Goal: Find contact information: Find contact information

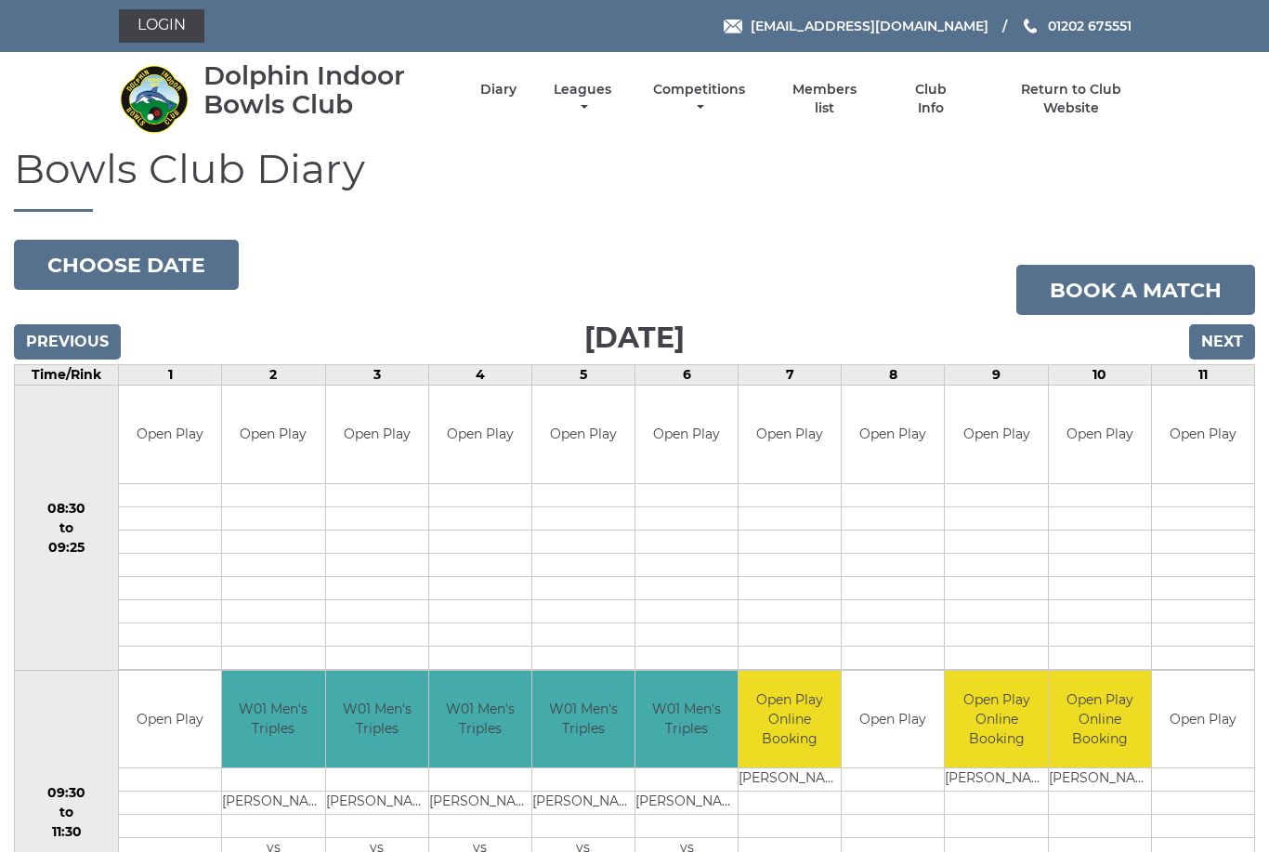
click at [738, 96] on link "Competitions" at bounding box center [699, 99] width 101 height 36
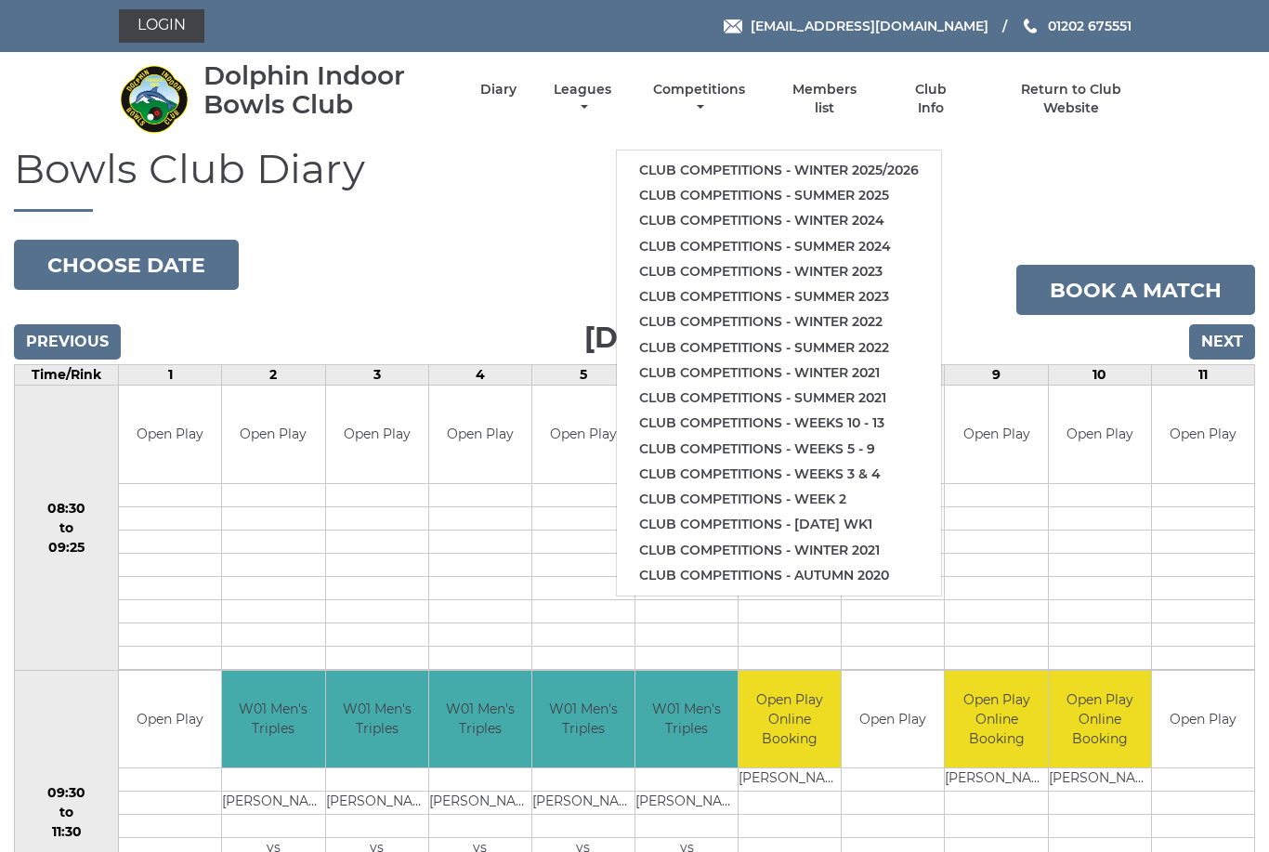
click at [781, 164] on link "Club competitions - Winter 2025/2026" at bounding box center [779, 170] width 324 height 25
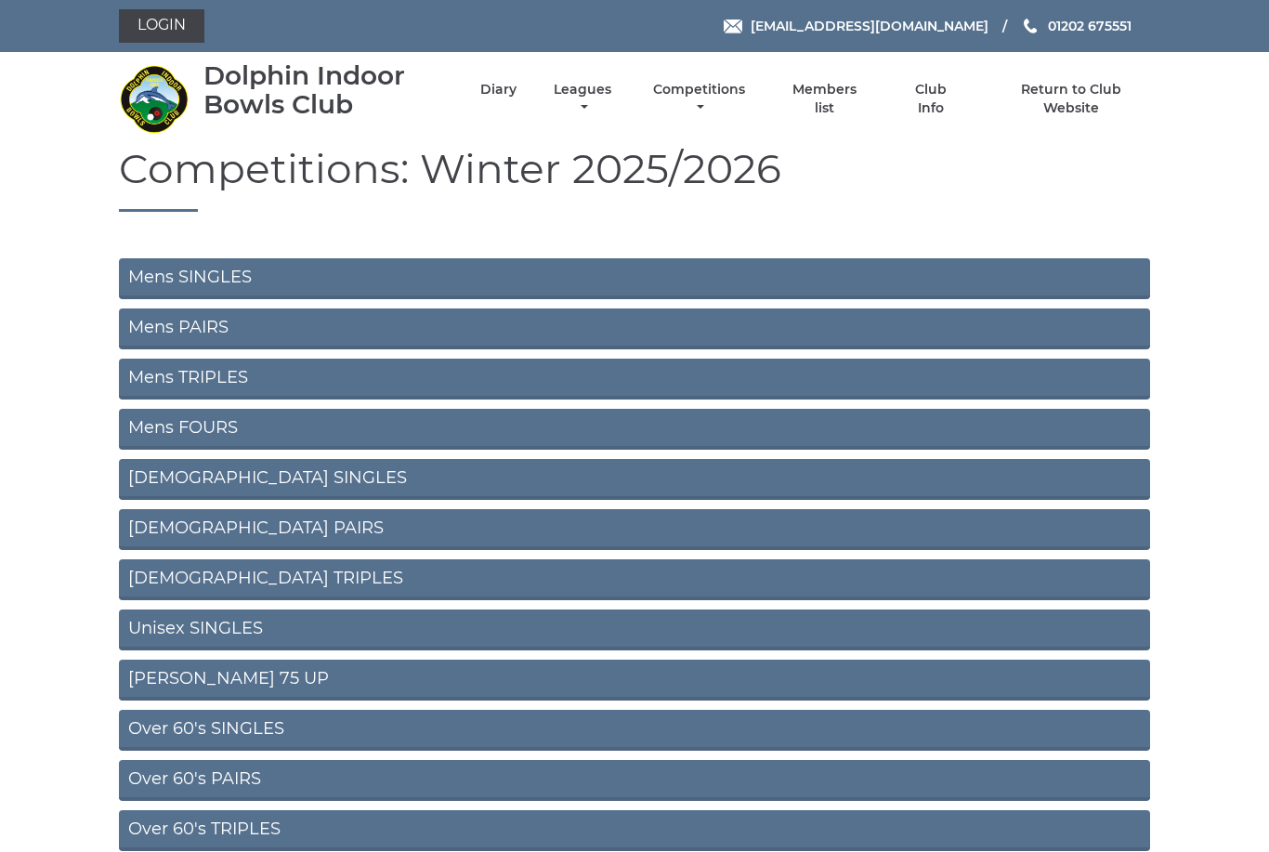
click at [260, 271] on link "Mens SINGLES" at bounding box center [634, 278] width 1031 height 41
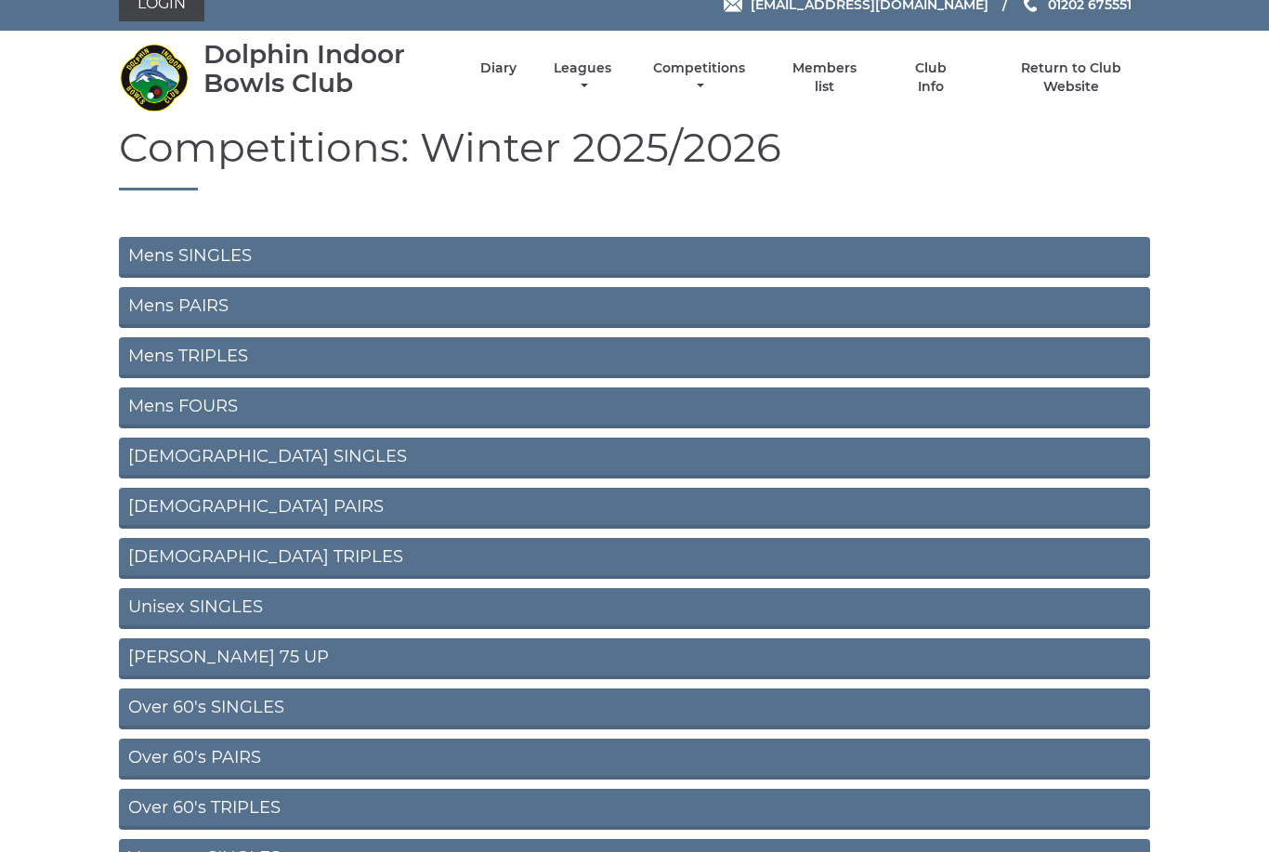
click at [237, 308] on link "Mens PAIRS" at bounding box center [634, 308] width 1031 height 41
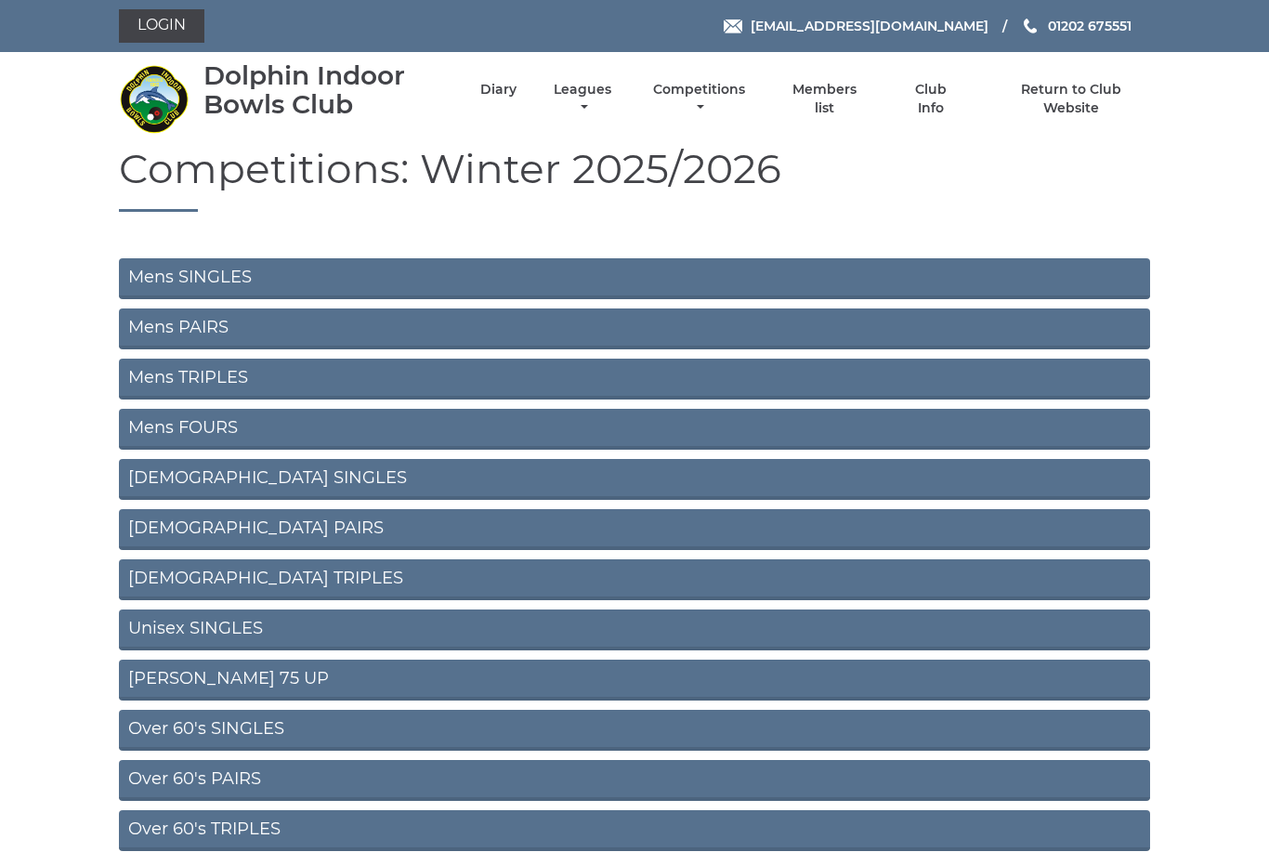
scroll to position [81, 0]
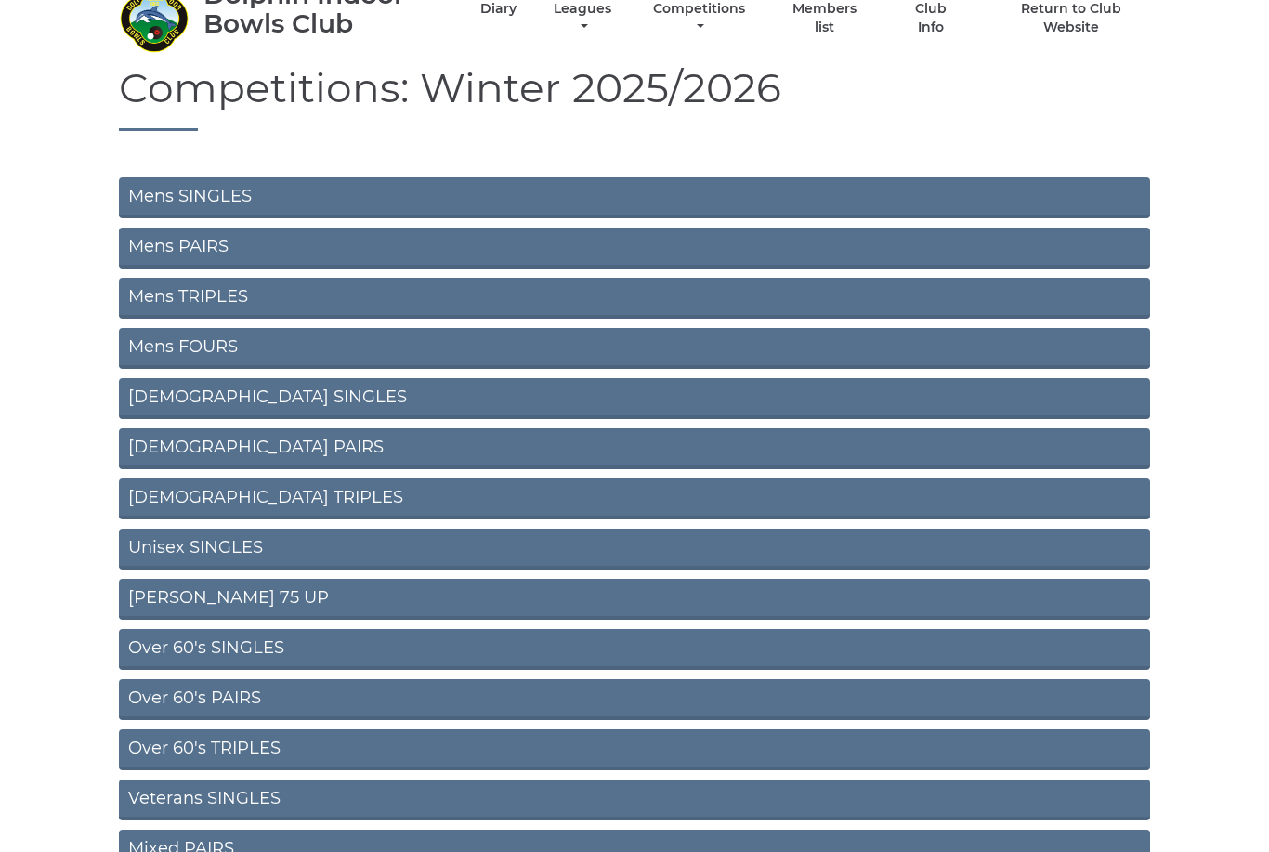
click at [306, 544] on link "Unisex SINGLES" at bounding box center [634, 549] width 1031 height 41
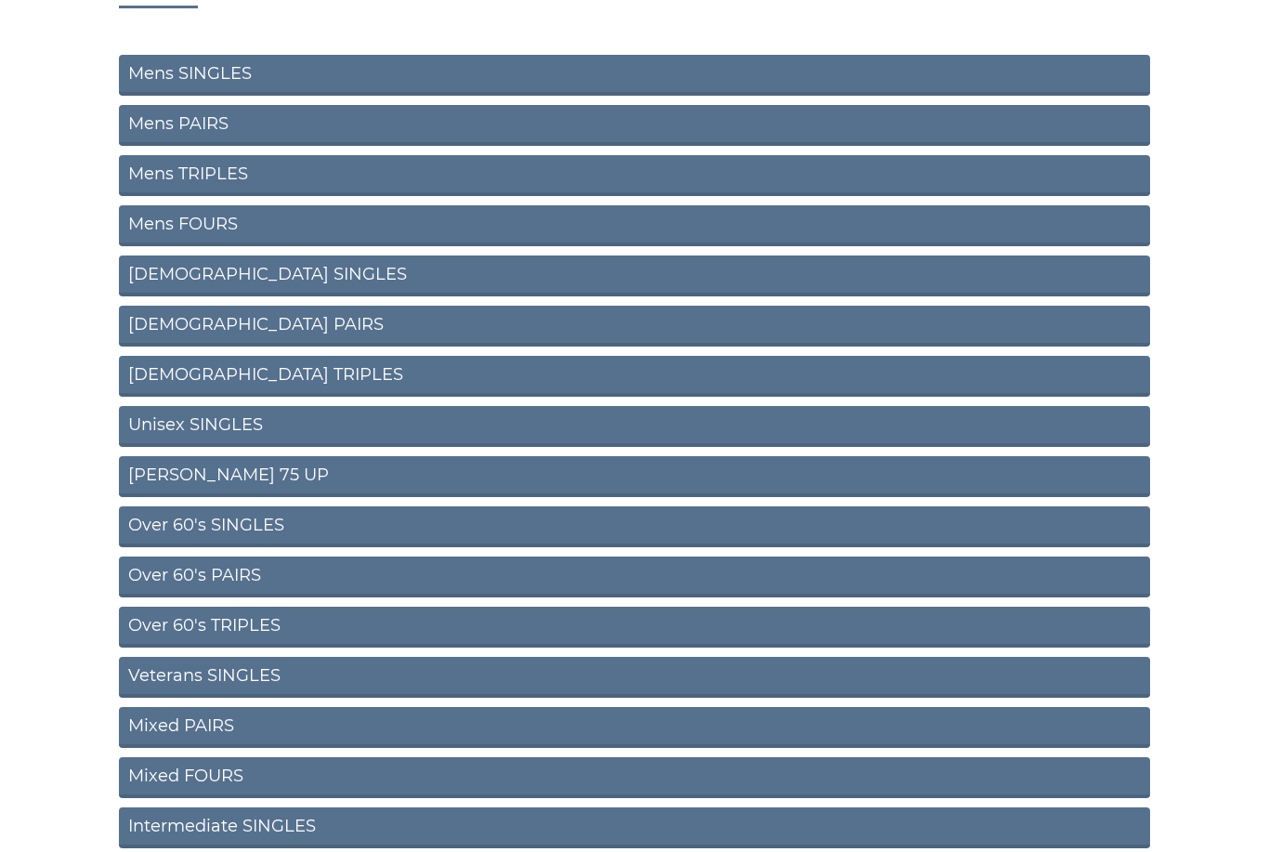
scroll to position [204, 0]
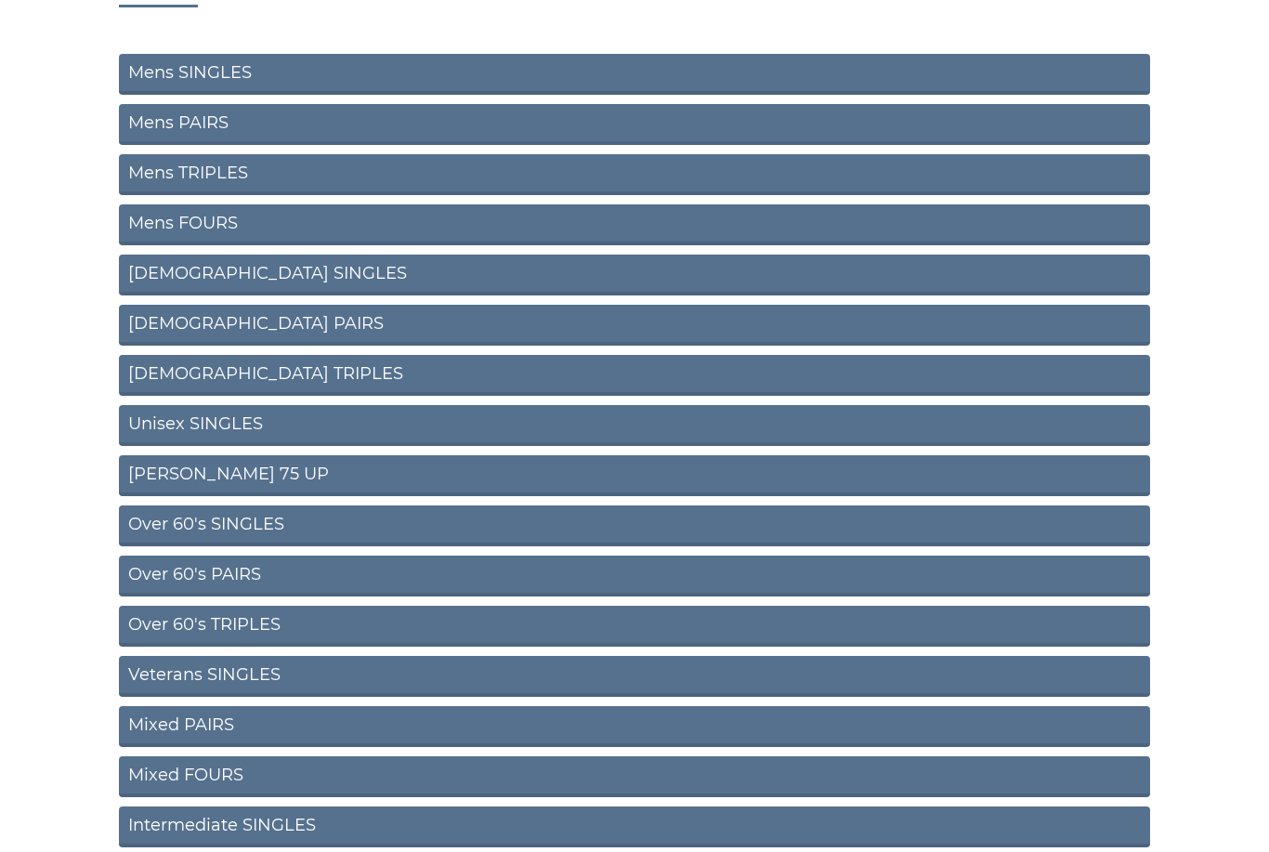
click at [285, 516] on link "Over 60's SINGLES" at bounding box center [634, 525] width 1031 height 41
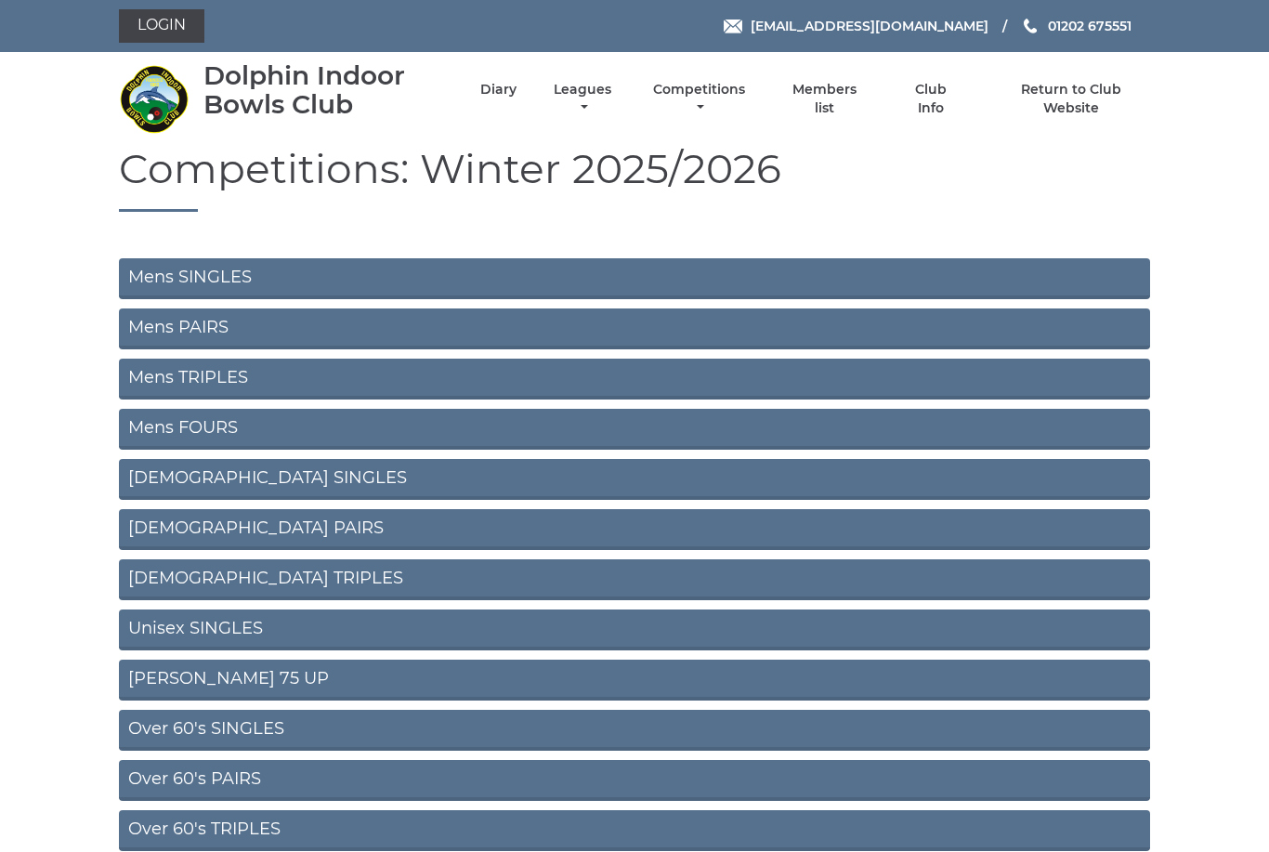
scroll to position [264, 0]
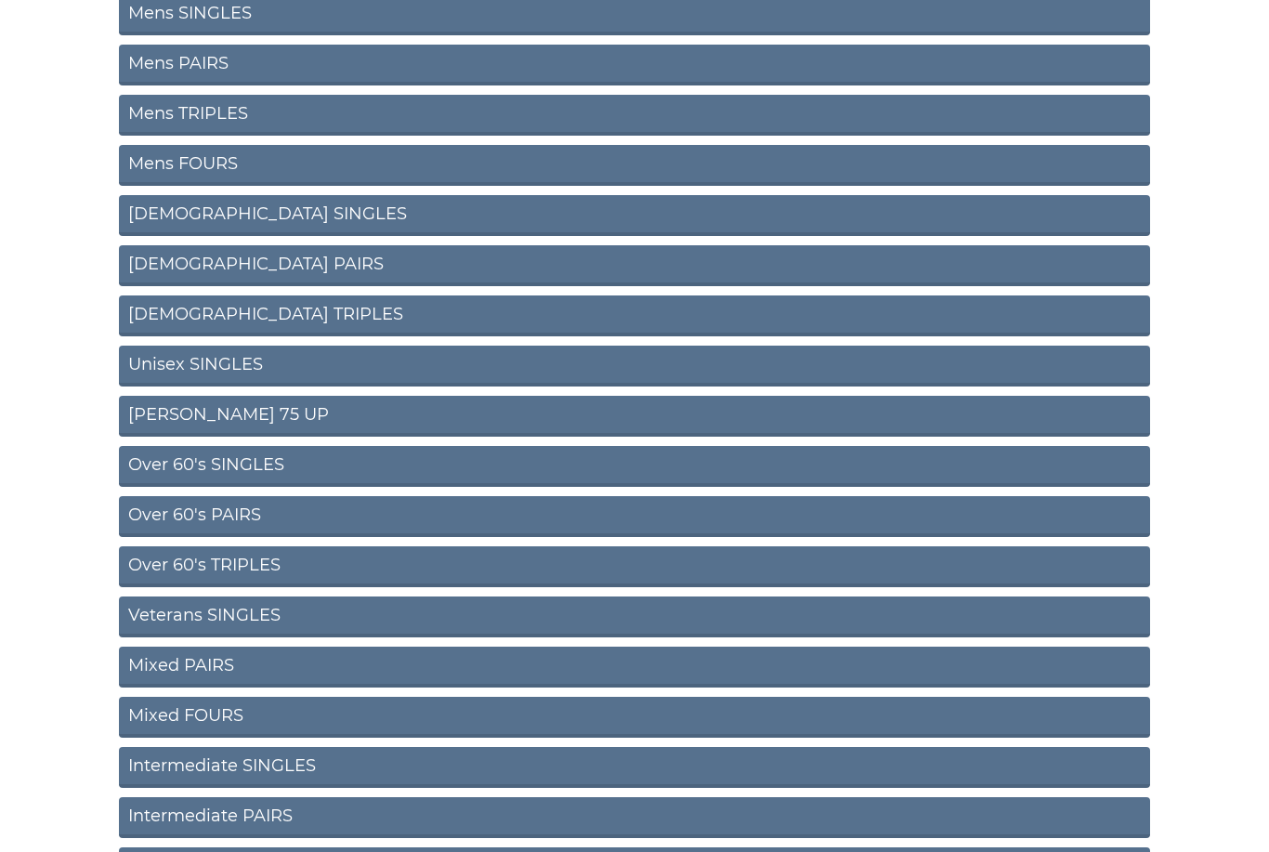
click at [254, 512] on link "Over 60's PAIRS" at bounding box center [634, 516] width 1031 height 41
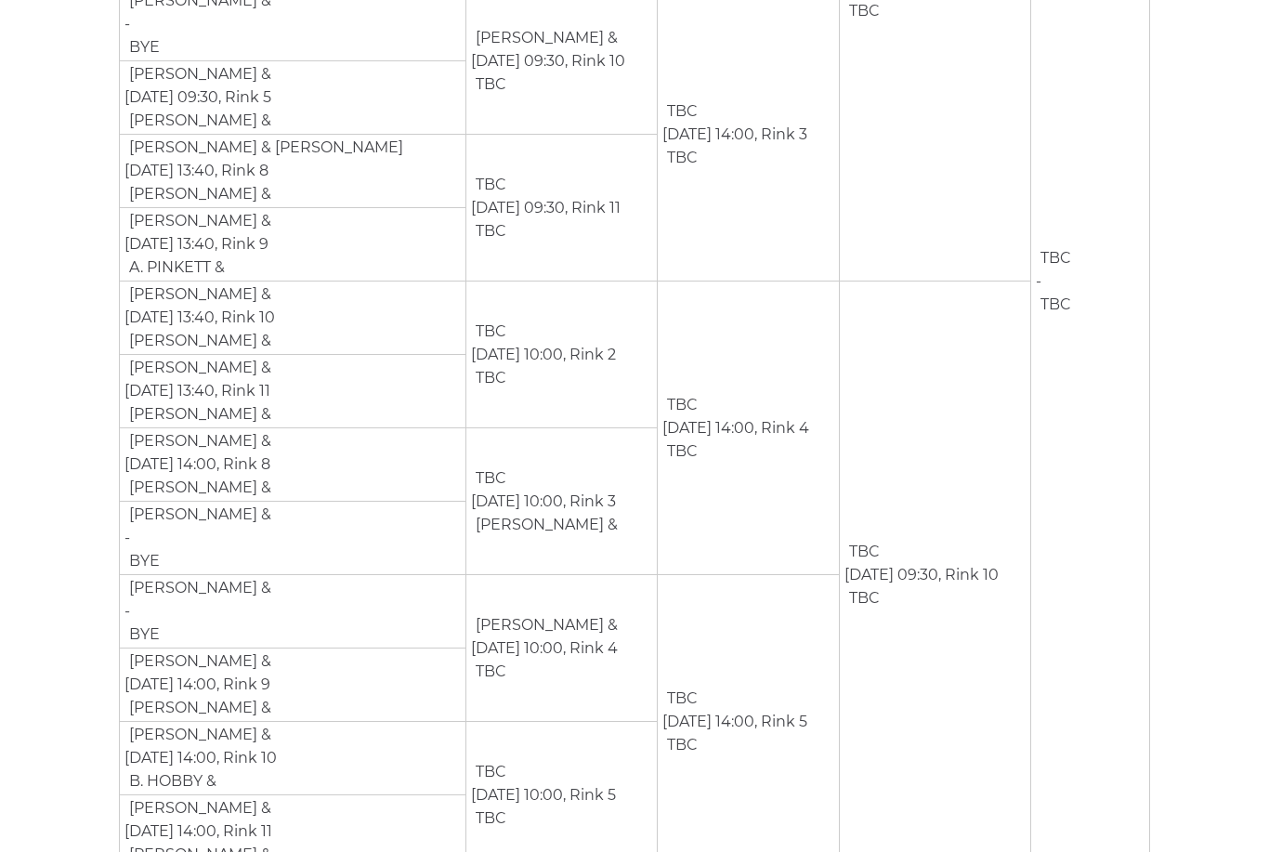
scroll to position [661, 0]
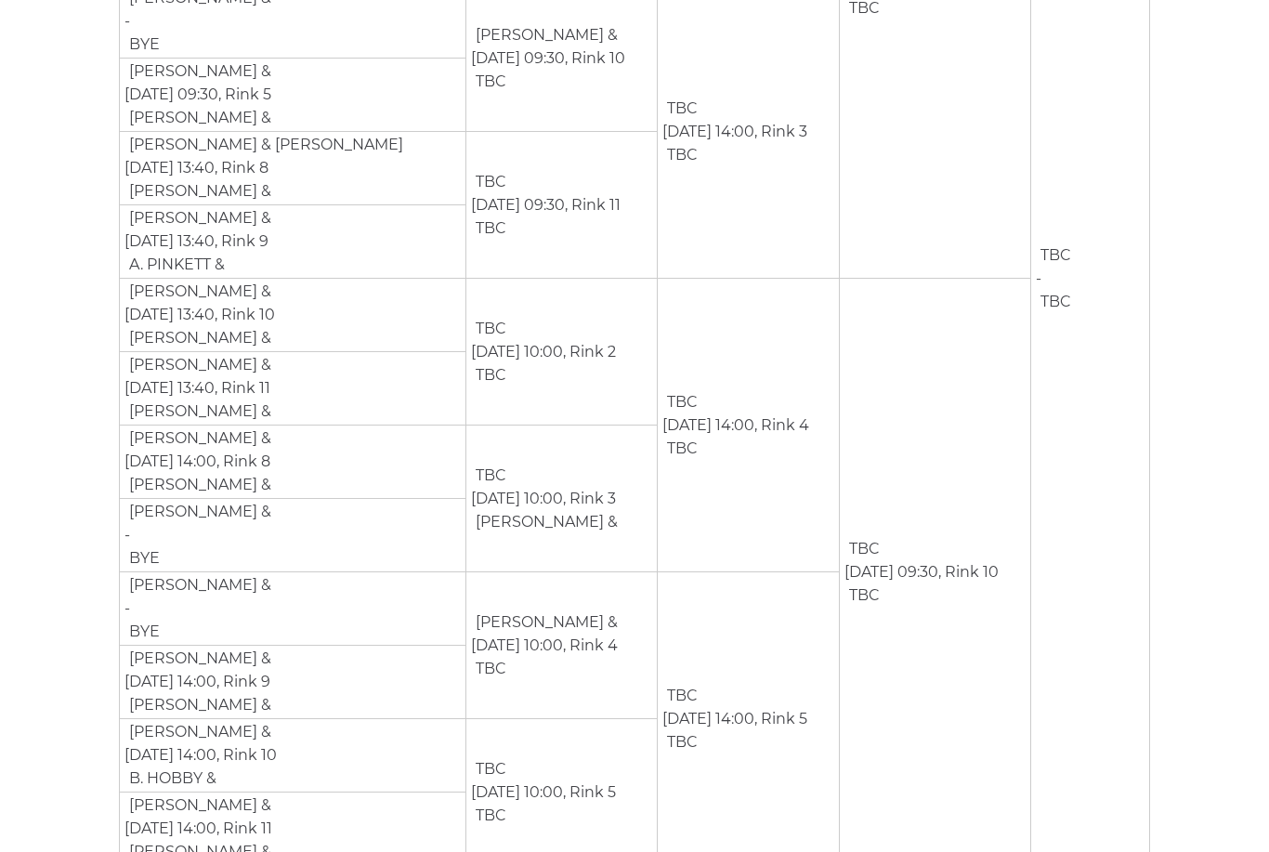
click at [471, 623] on td "[PERSON_NAME] &" at bounding box center [545, 622] width 148 height 24
click at [471, 619] on td "P. VINING &" at bounding box center [545, 622] width 148 height 24
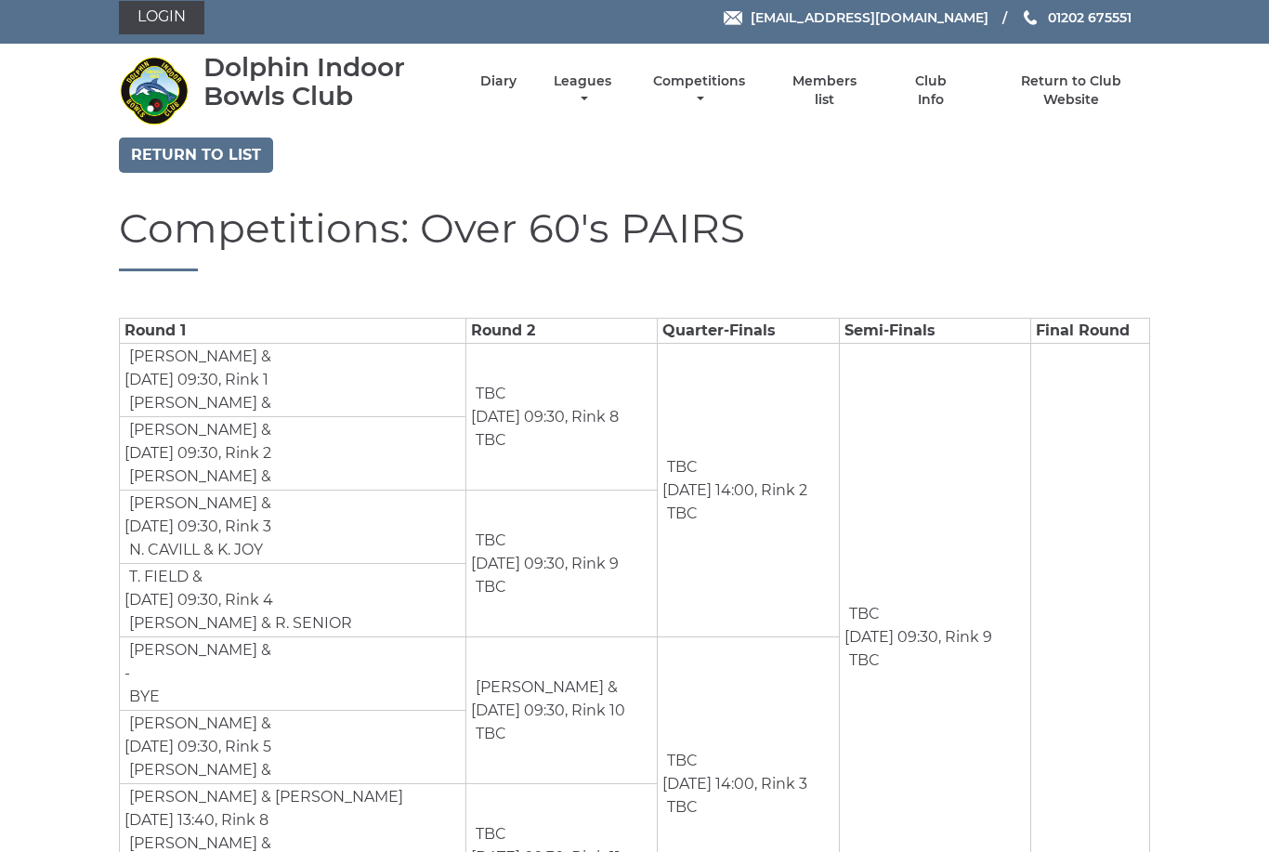
scroll to position [0, 0]
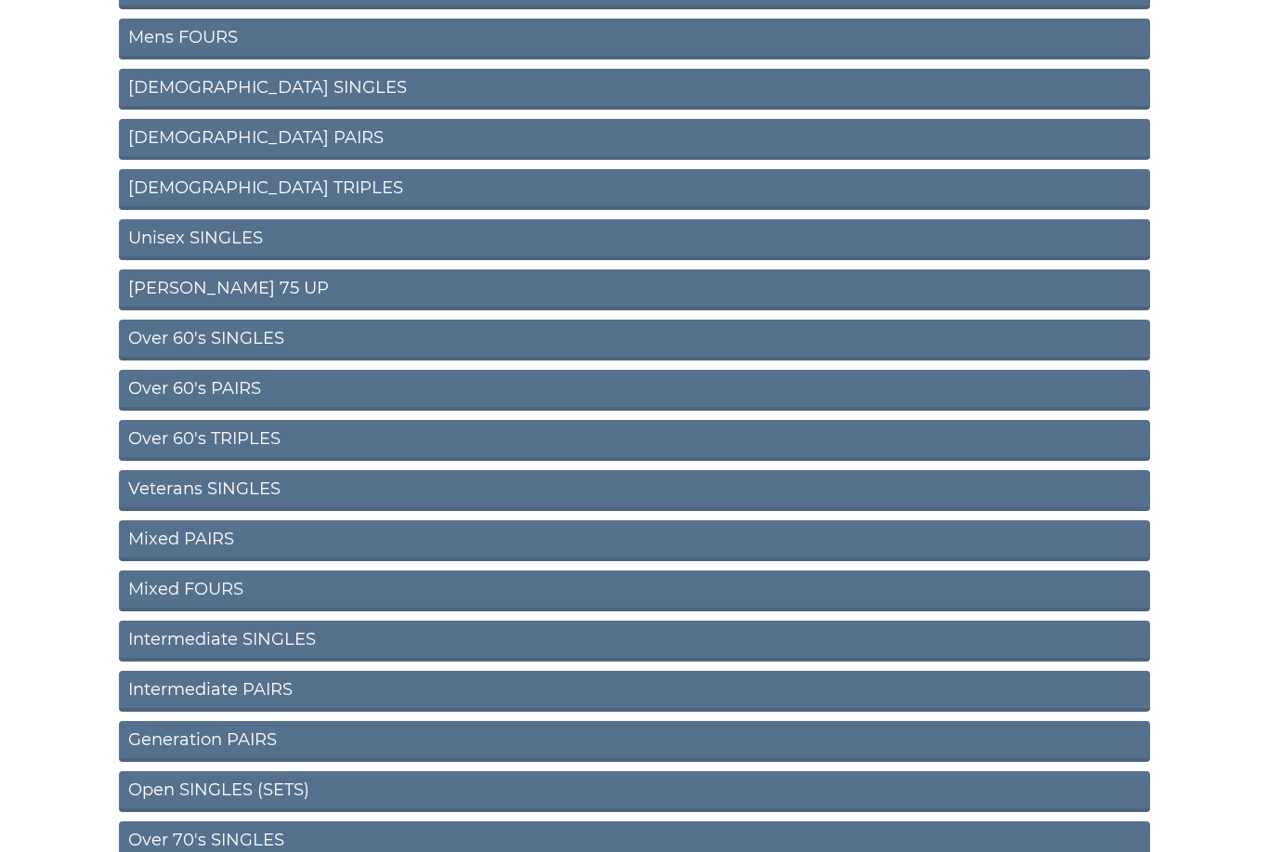
scroll to position [390, 0]
click at [266, 537] on link "Mixed PAIRS" at bounding box center [634, 540] width 1031 height 41
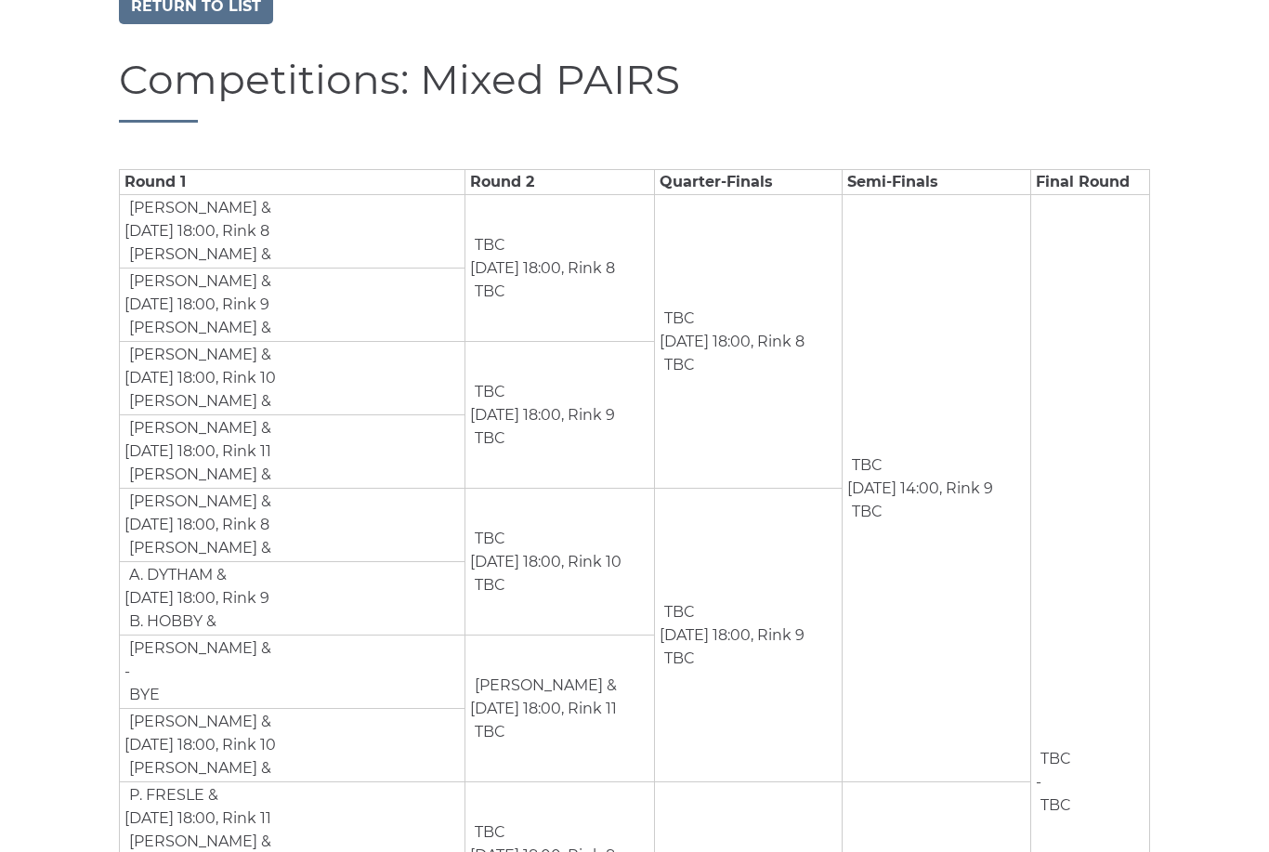
scroll to position [127, 0]
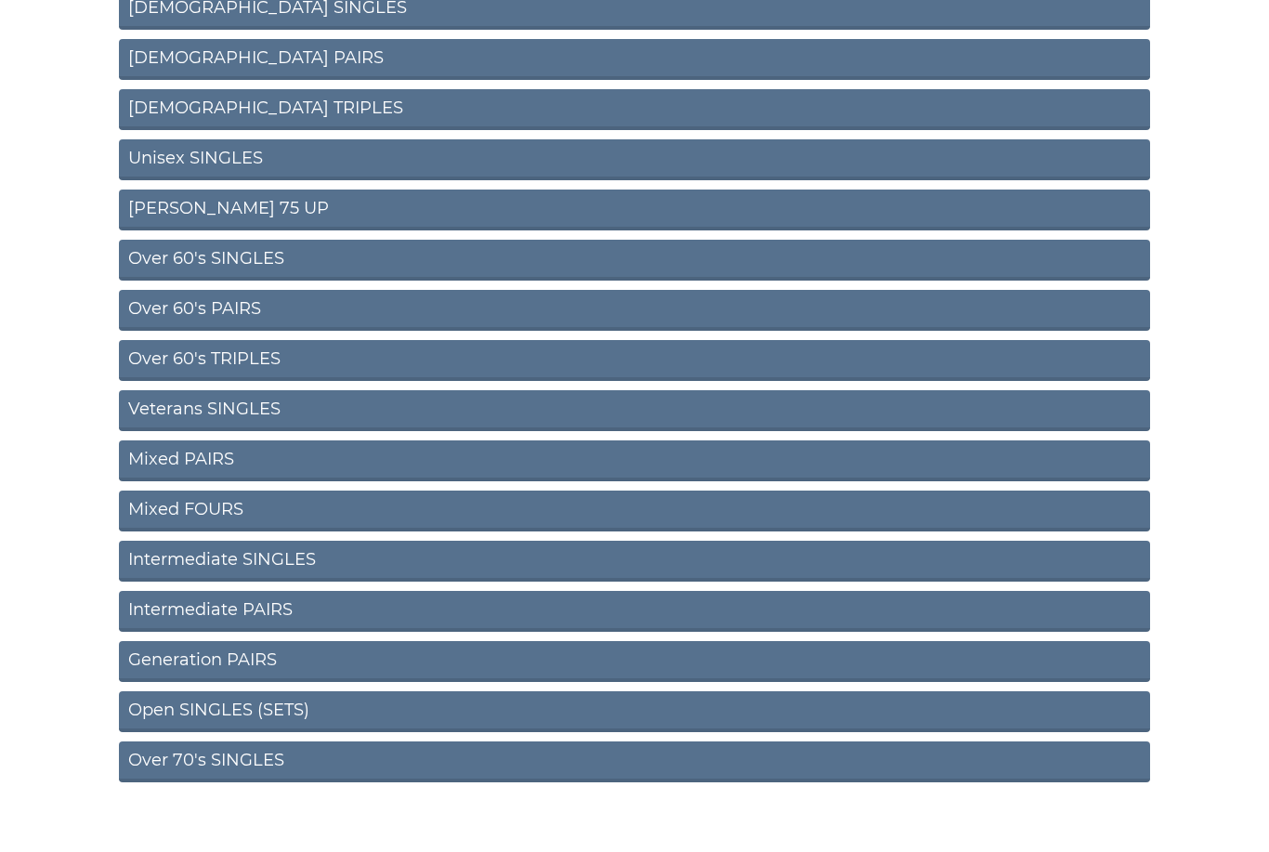
scroll to position [488, 0]
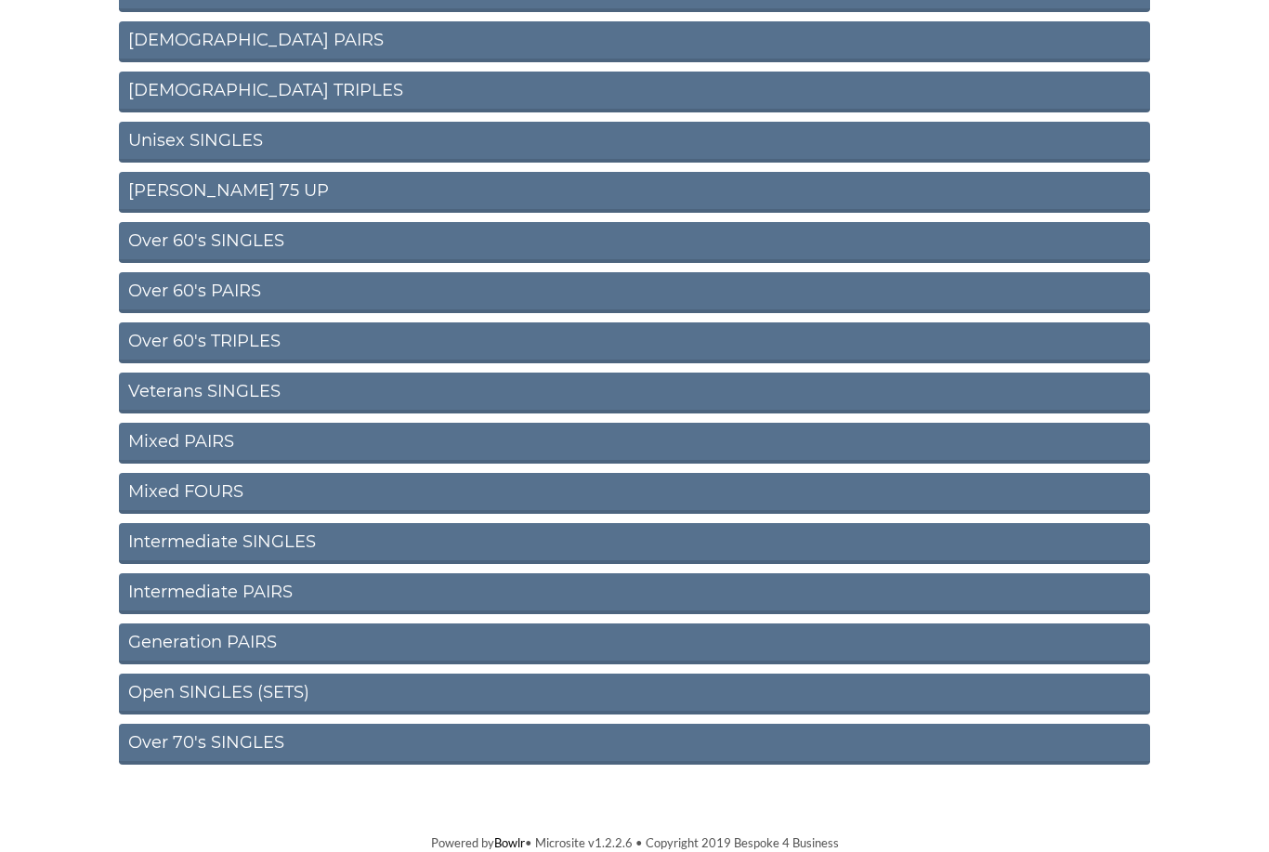
click at [308, 542] on link "Intermediate SINGLES" at bounding box center [634, 543] width 1031 height 41
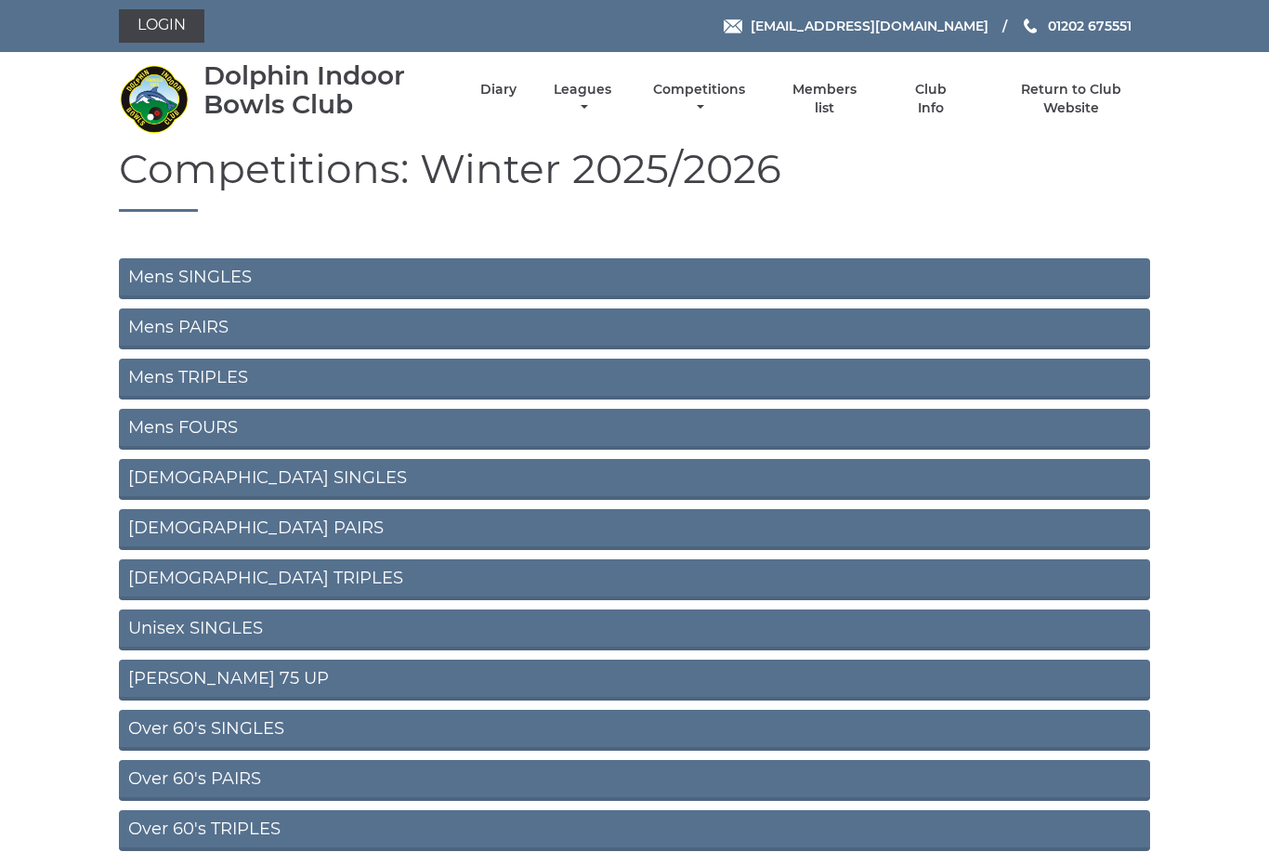
scroll to position [488, 0]
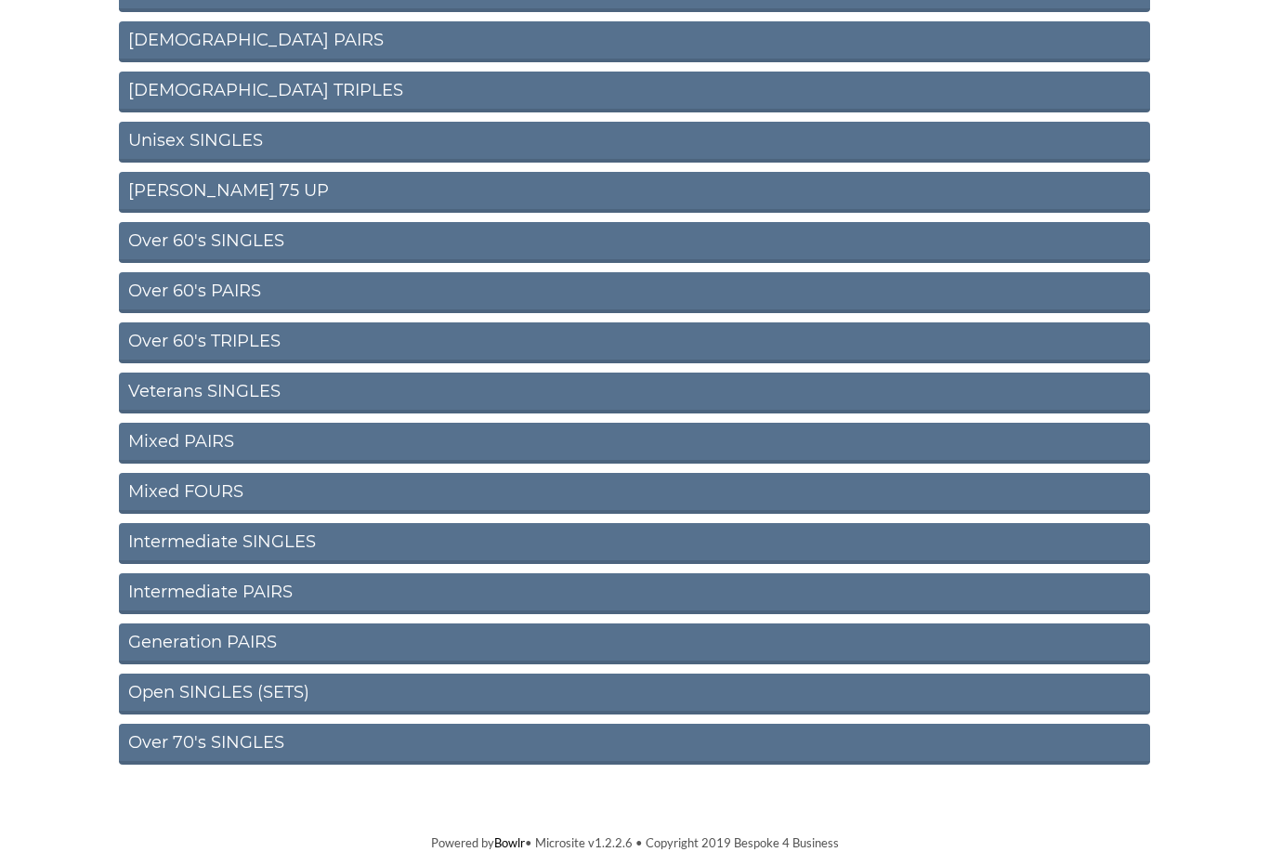
click at [303, 590] on link "Intermediate PAIRS" at bounding box center [634, 593] width 1031 height 41
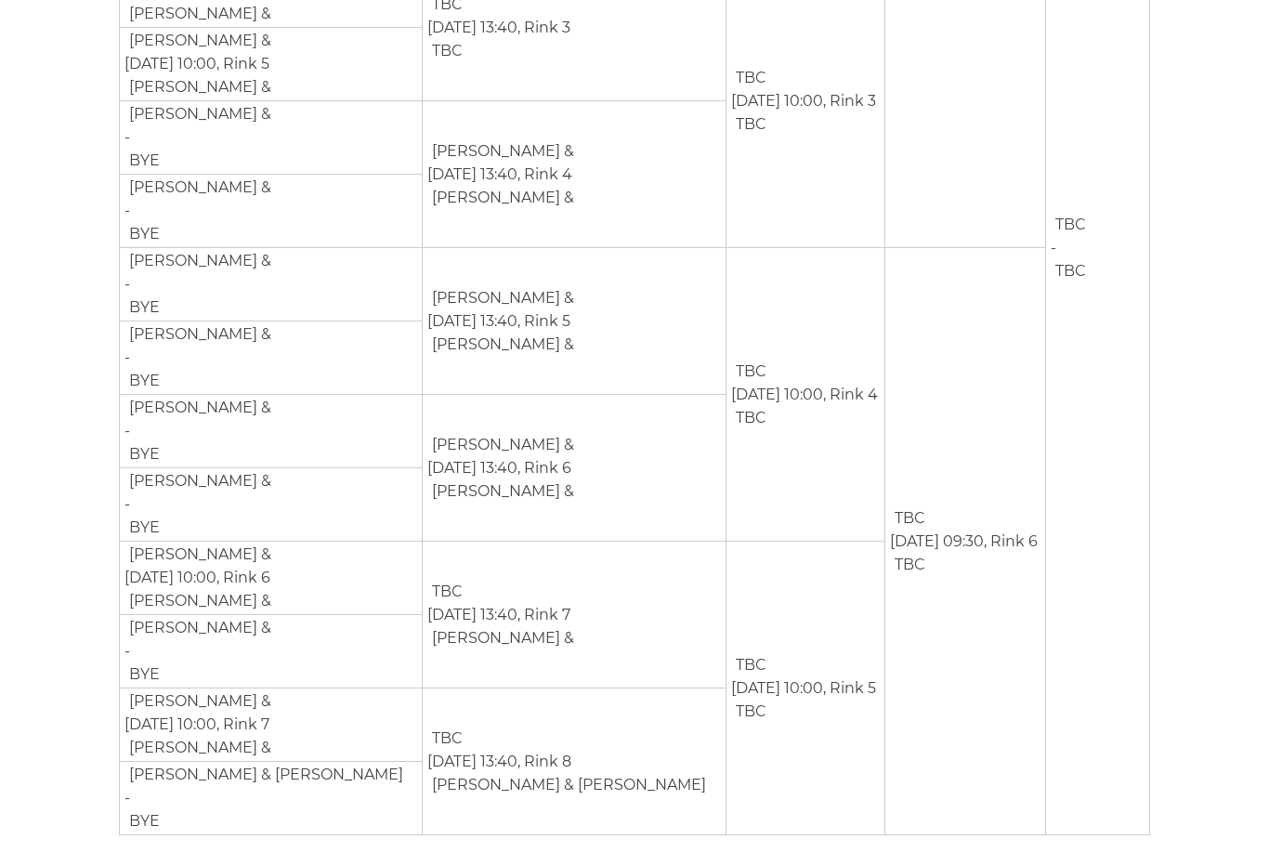
scroll to position [692, 0]
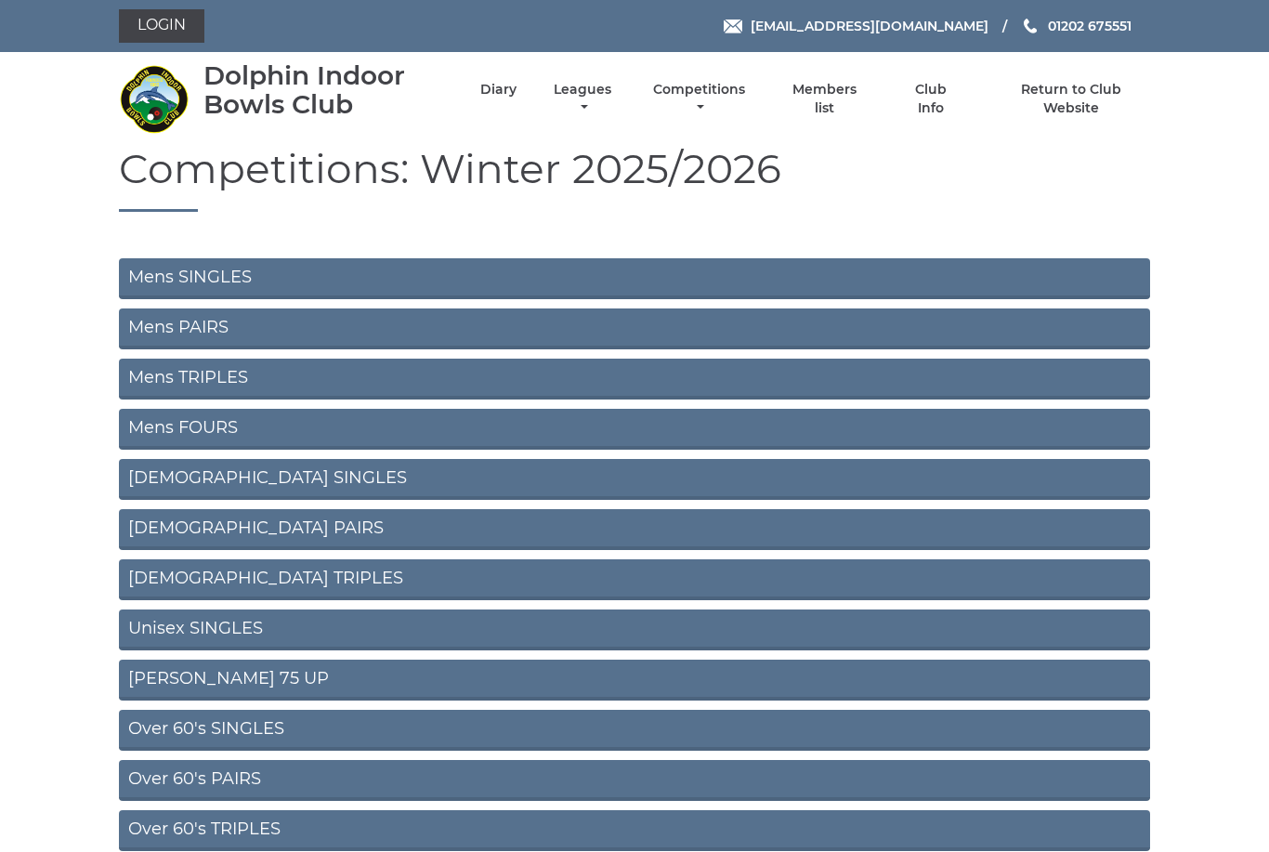
scroll to position [488, 0]
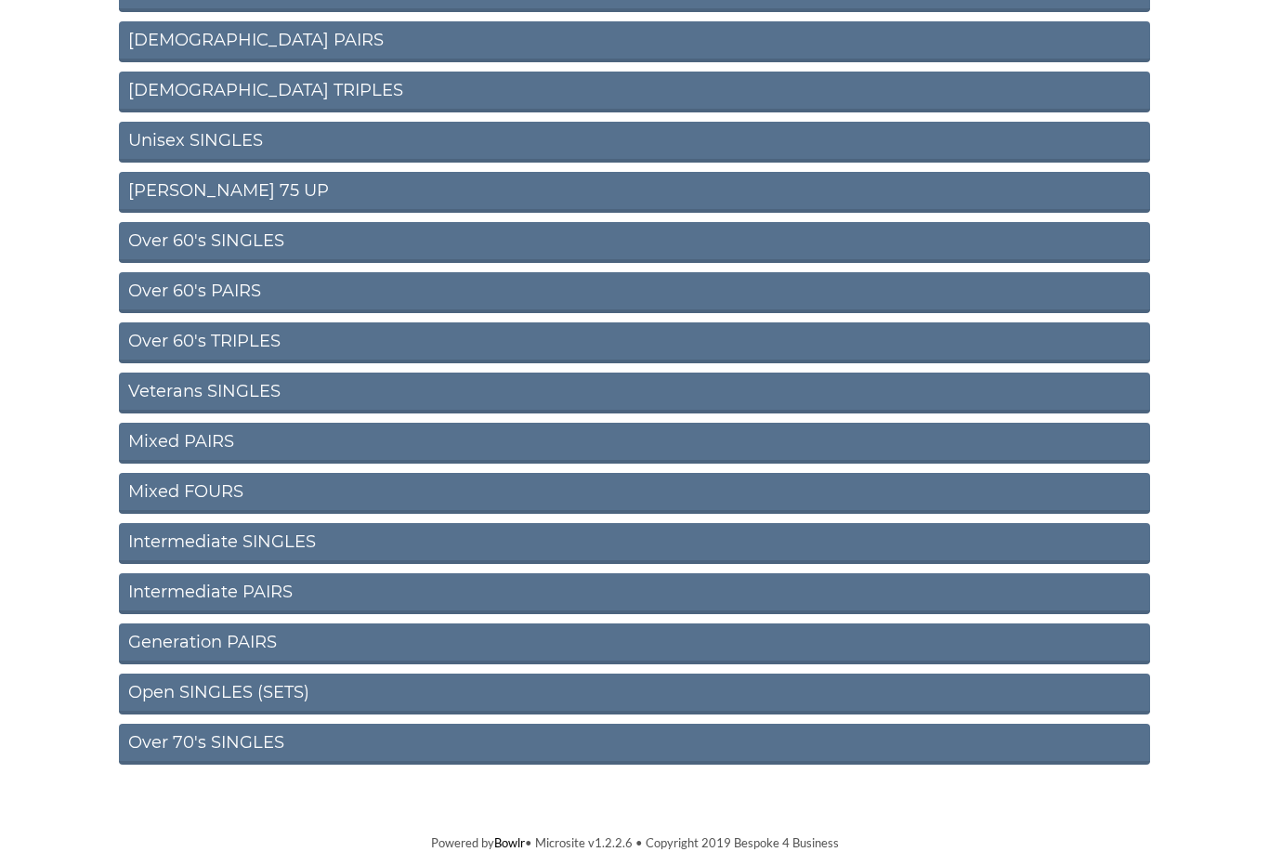
click at [250, 694] on link "Open SINGLES (SETS)" at bounding box center [634, 694] width 1031 height 41
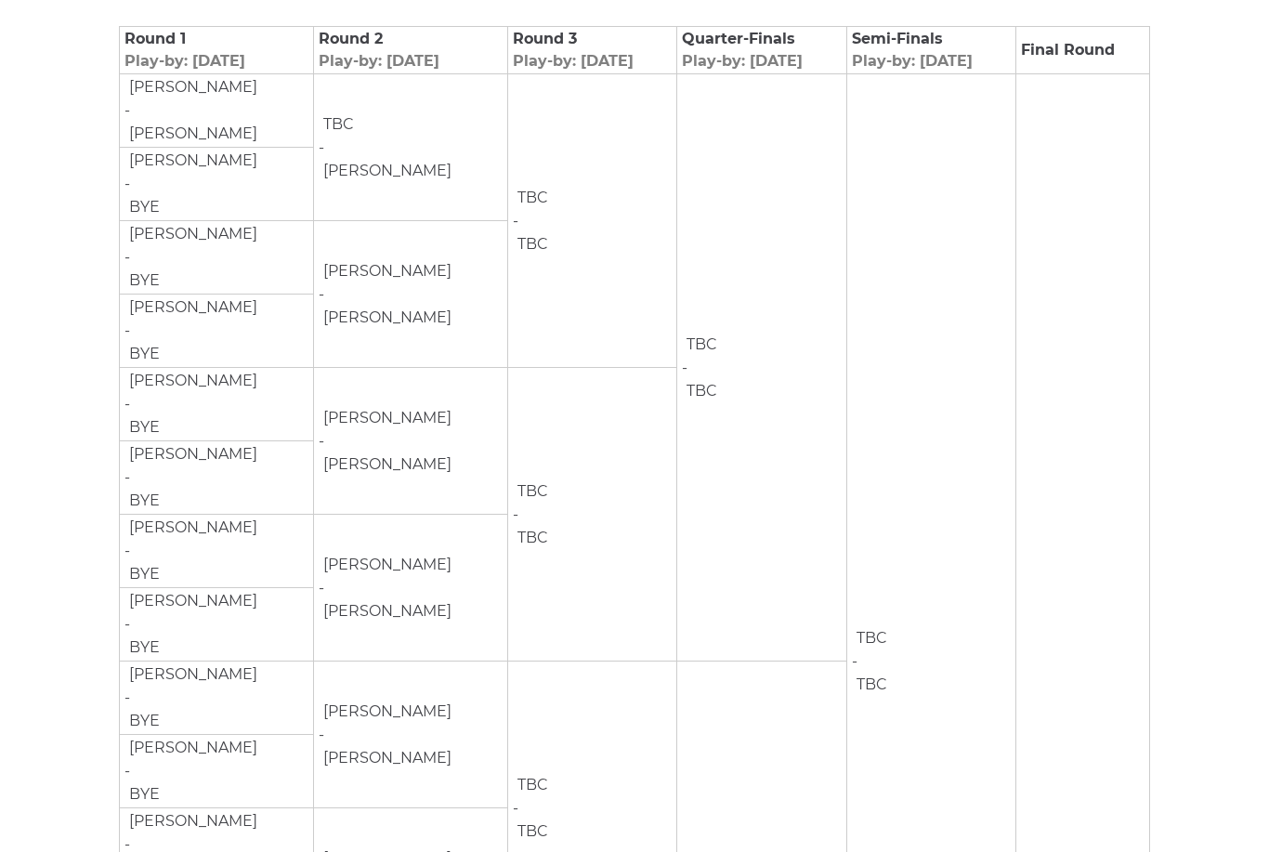
scroll to position [282, 0]
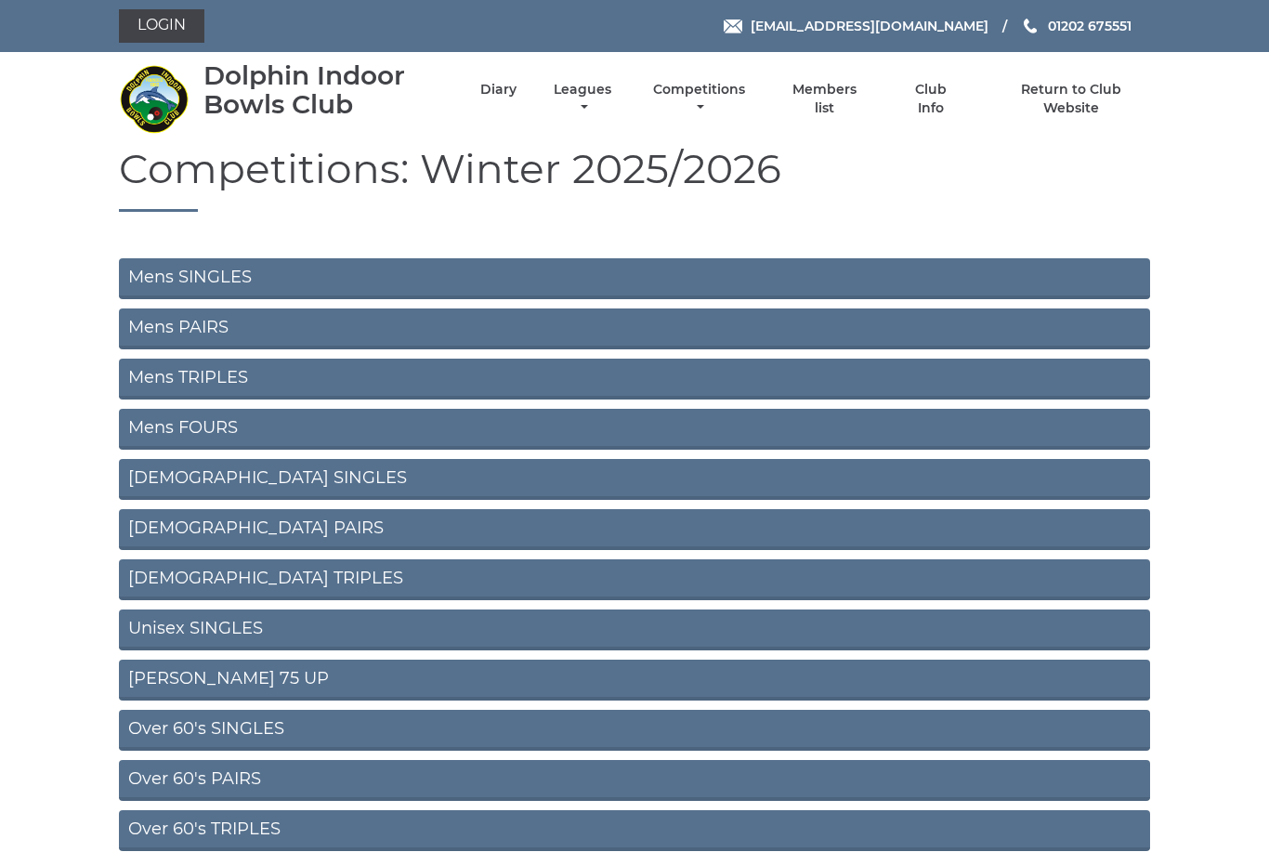
click at [224, 271] on link "Mens SINGLES" at bounding box center [634, 278] width 1031 height 41
click at [233, 322] on link "Mens PAIRS" at bounding box center [634, 328] width 1031 height 41
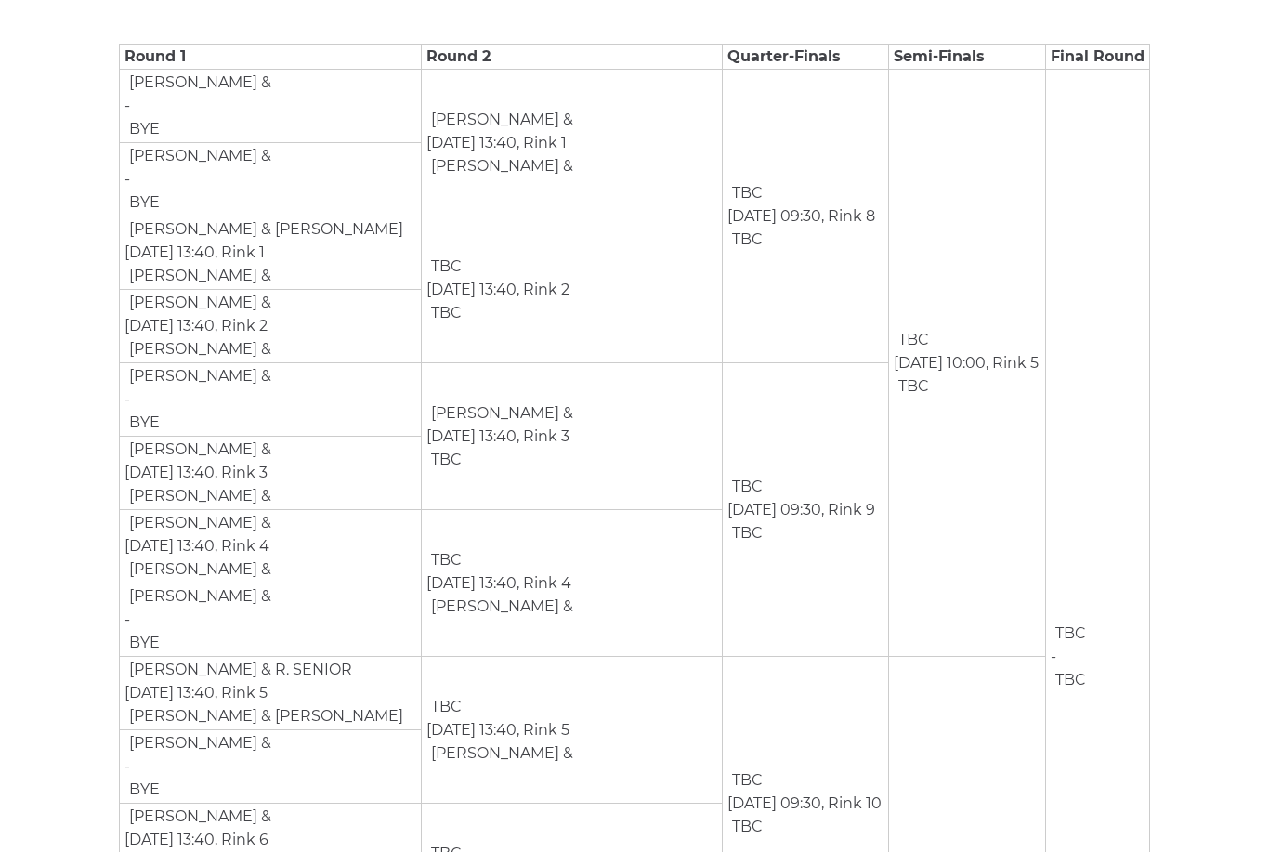
scroll to position [254, 0]
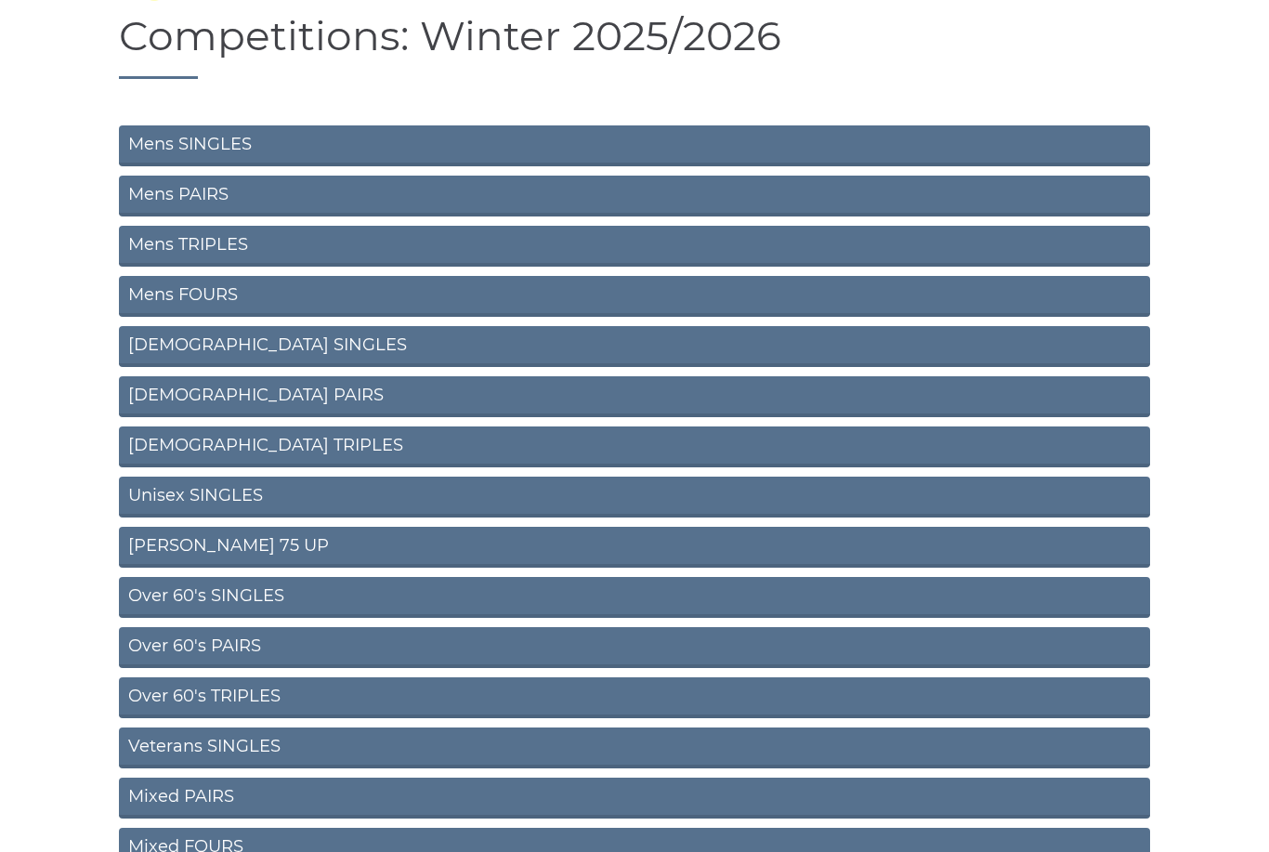
scroll to position [133, 0]
click at [281, 492] on link "Unisex SINGLES" at bounding box center [634, 497] width 1031 height 41
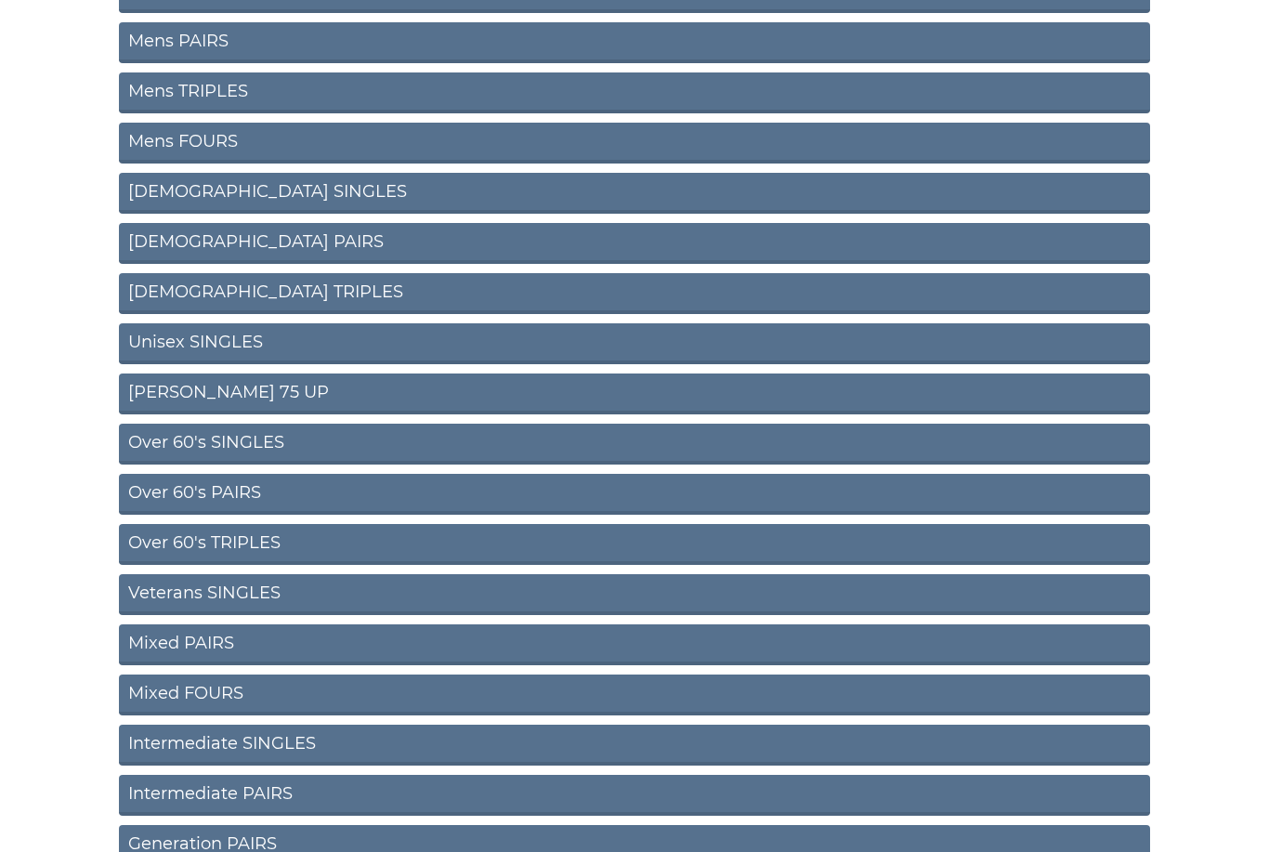
scroll to position [286, 0]
click at [237, 436] on link "Over 60's SINGLES" at bounding box center [634, 444] width 1031 height 41
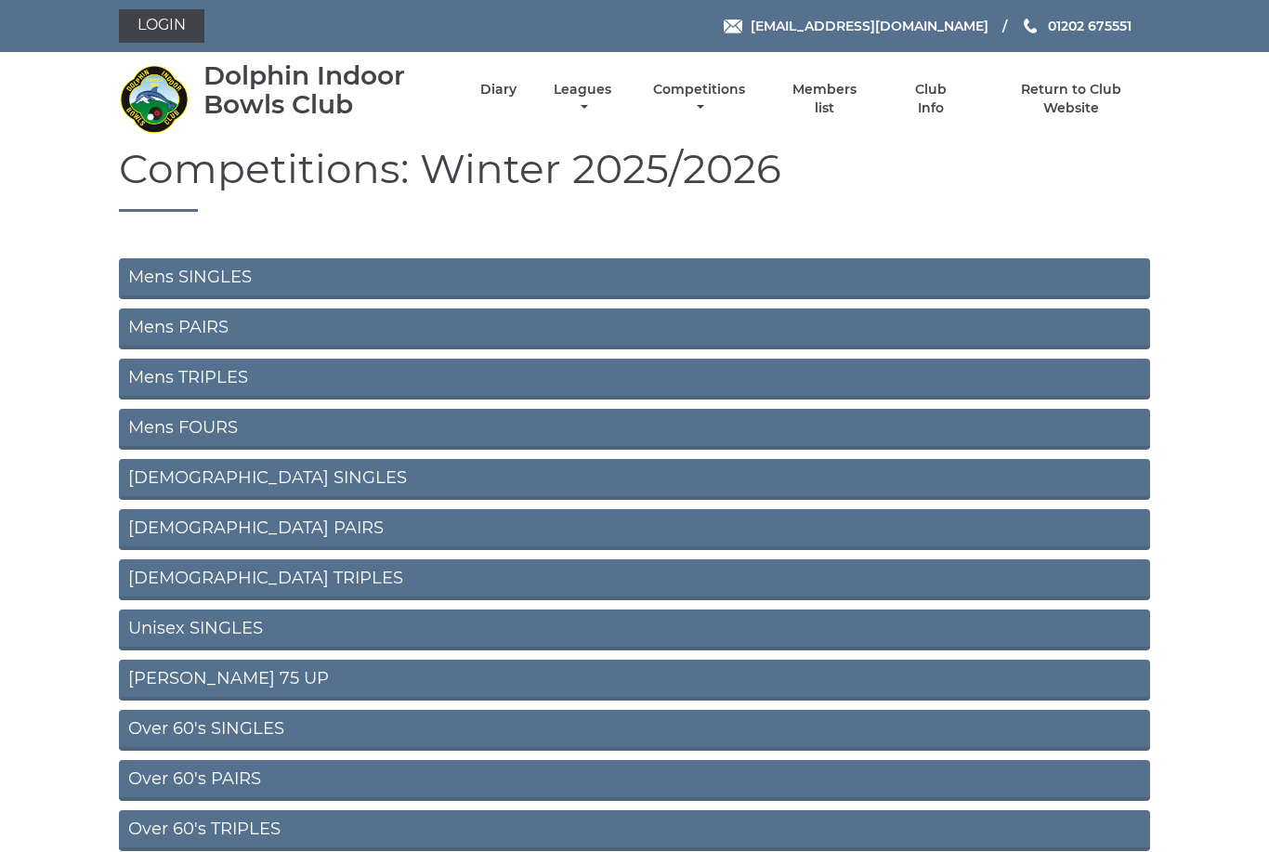
scroll to position [346, 0]
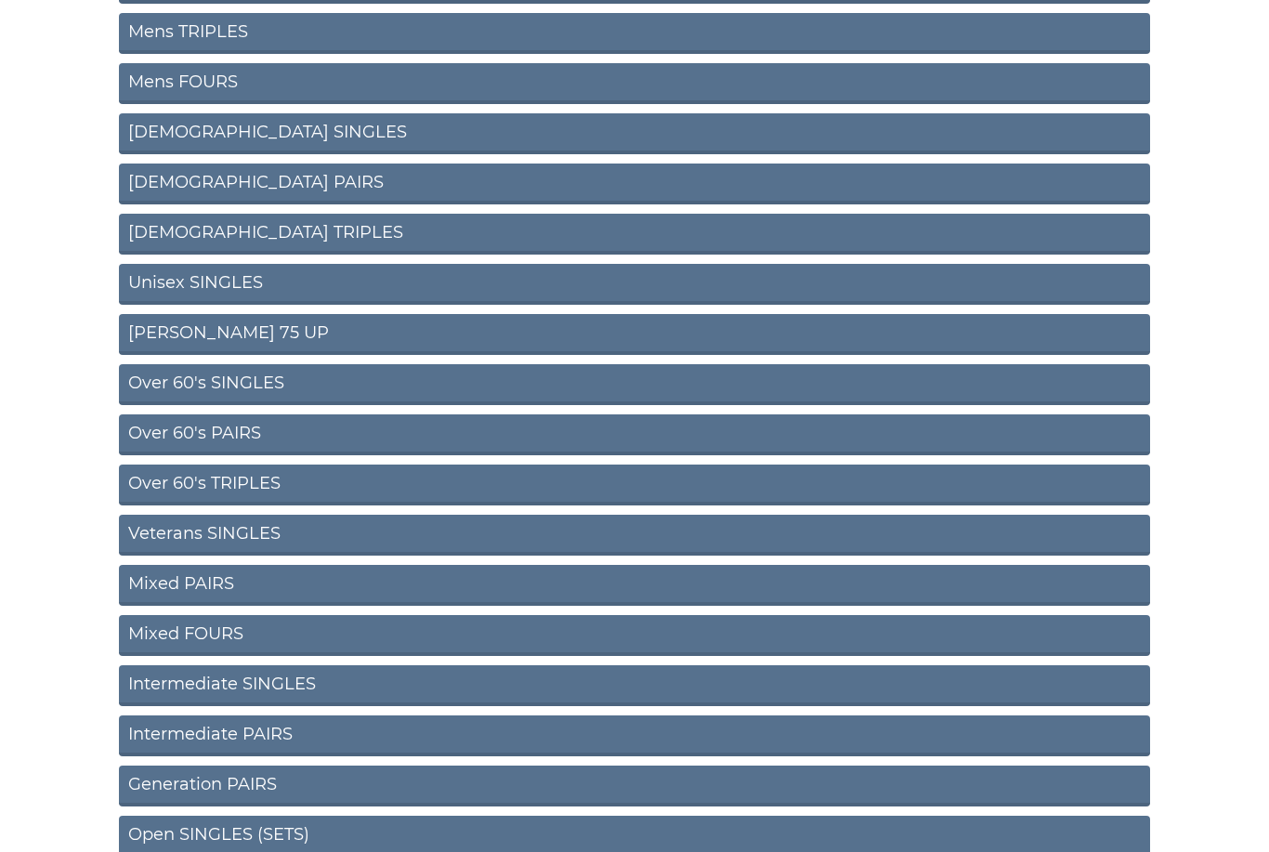
click at [235, 435] on link "Over 60's PAIRS" at bounding box center [634, 434] width 1031 height 41
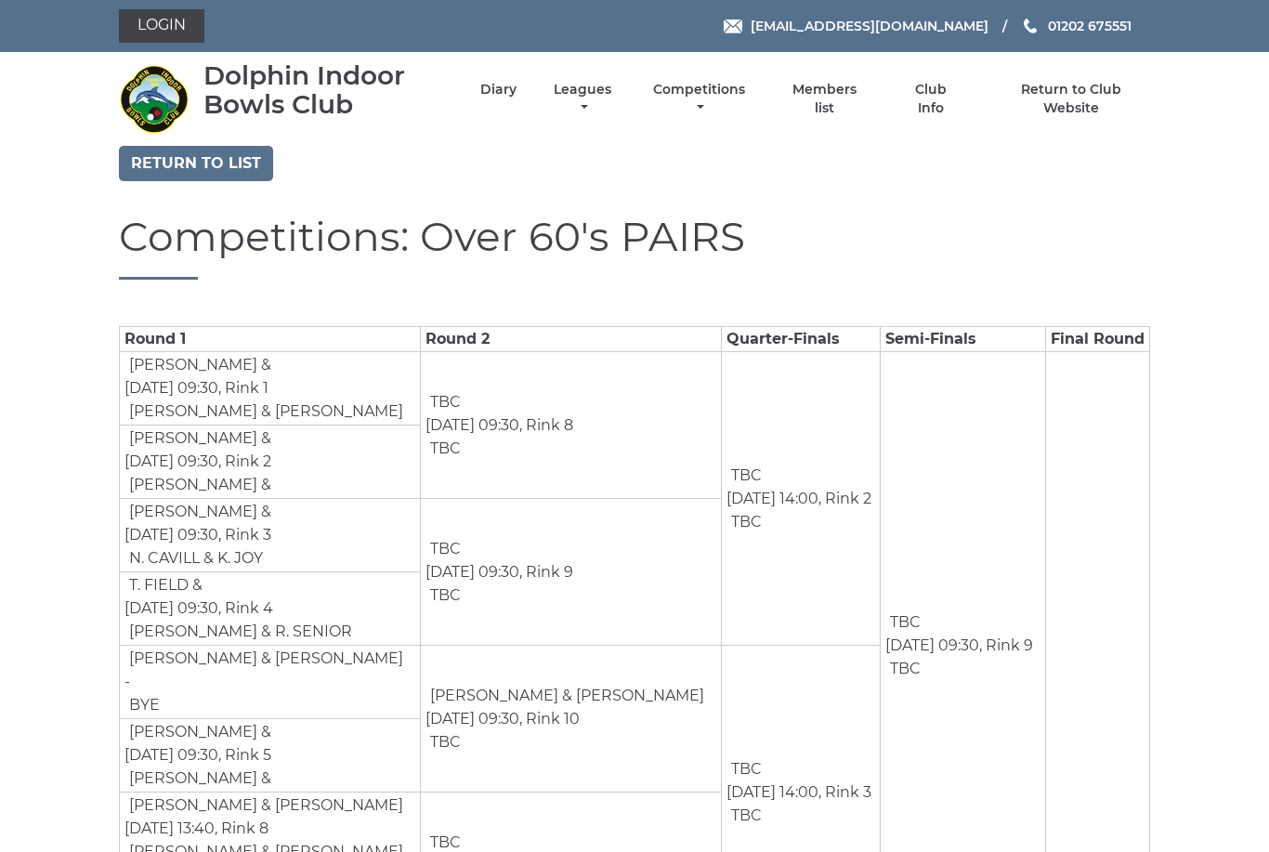
click at [568, 730] on td "[PERSON_NAME] & [PERSON_NAME] [DATE] 09:30, Rink 10 TBC" at bounding box center [571, 719] width 301 height 147
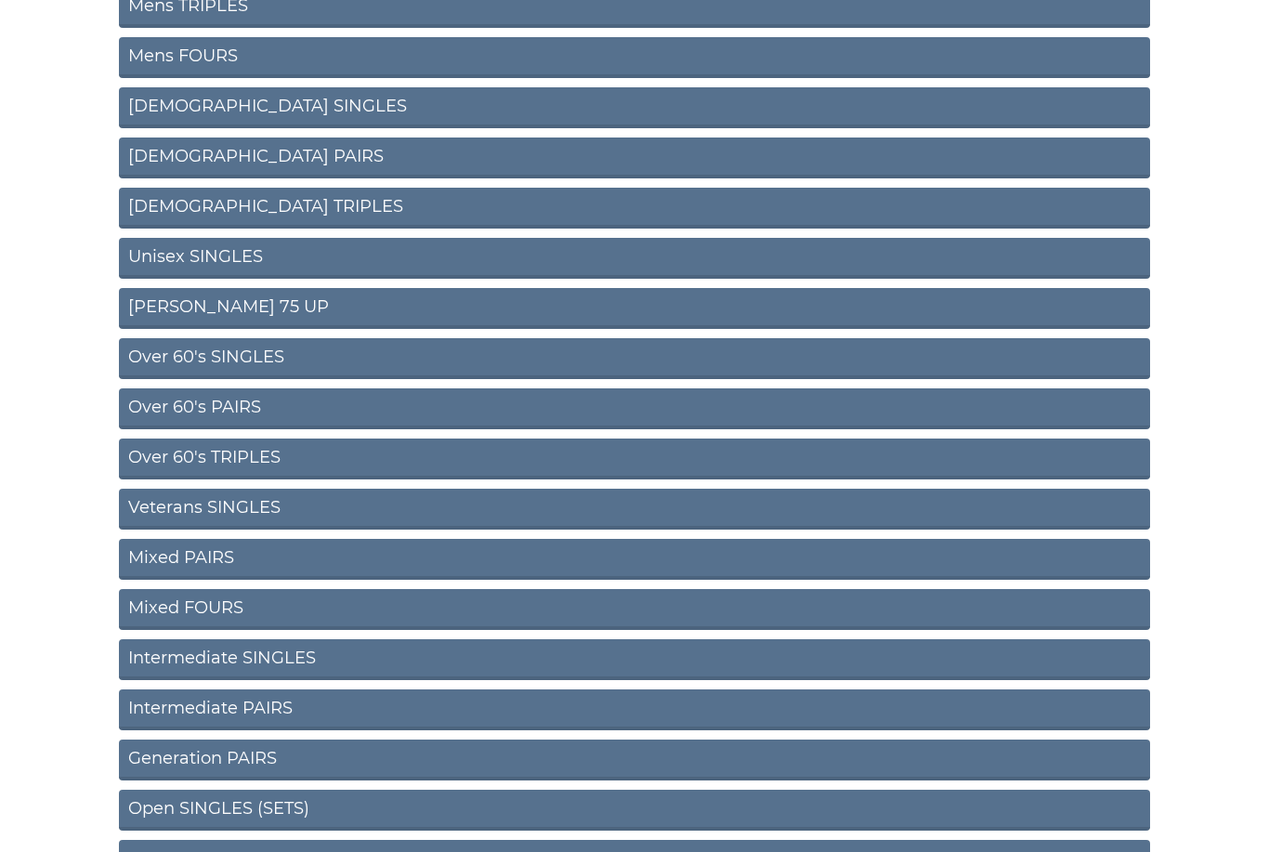
scroll to position [428, 0]
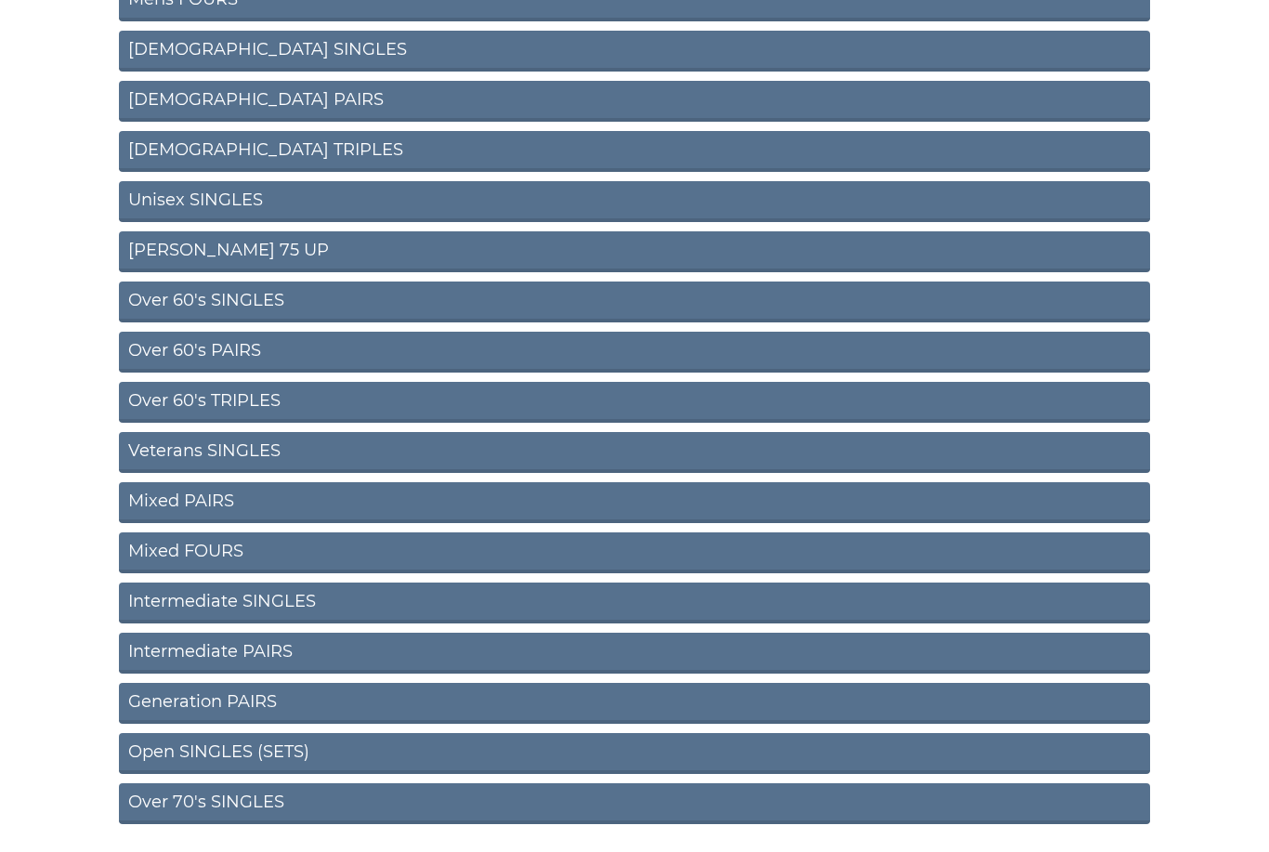
click at [209, 496] on link "Mixed PAIRS" at bounding box center [634, 502] width 1031 height 41
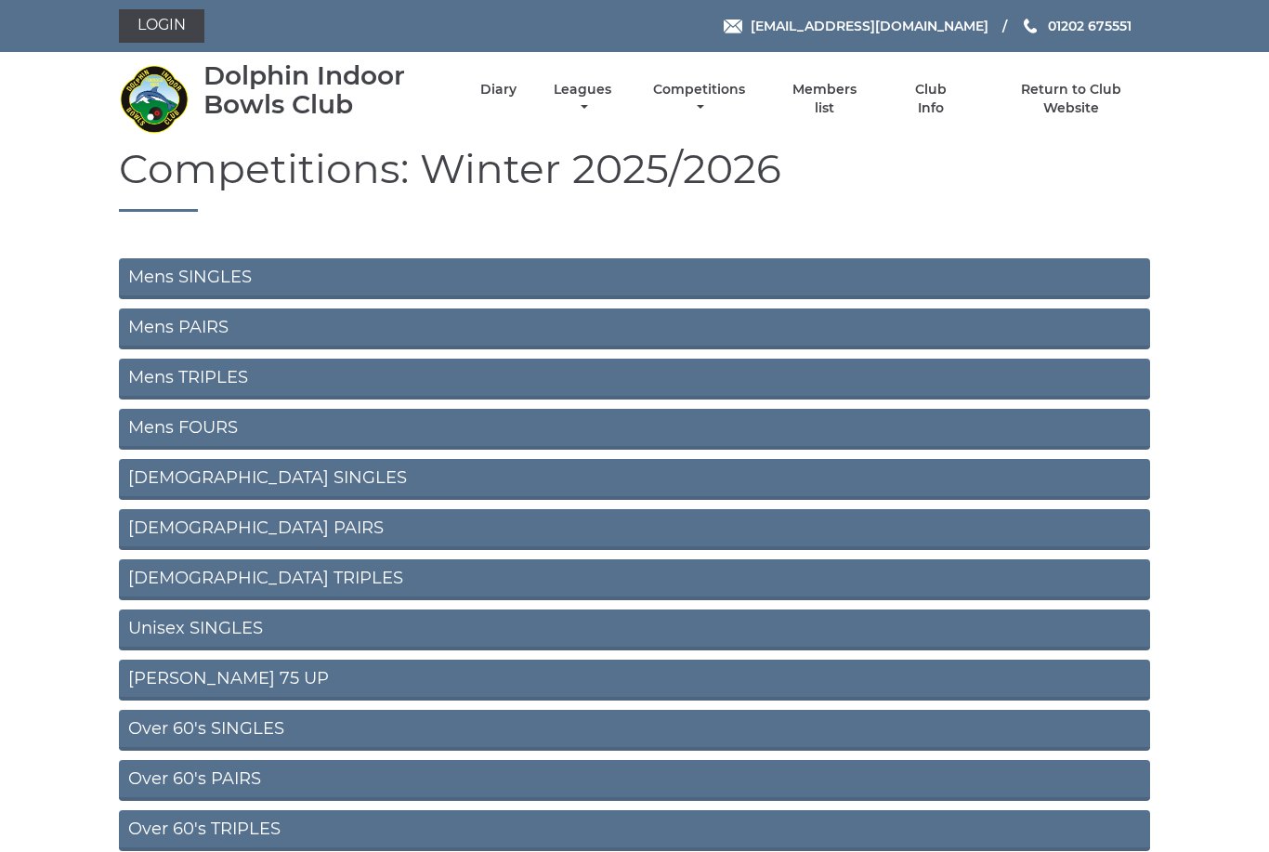
scroll to position [488, 0]
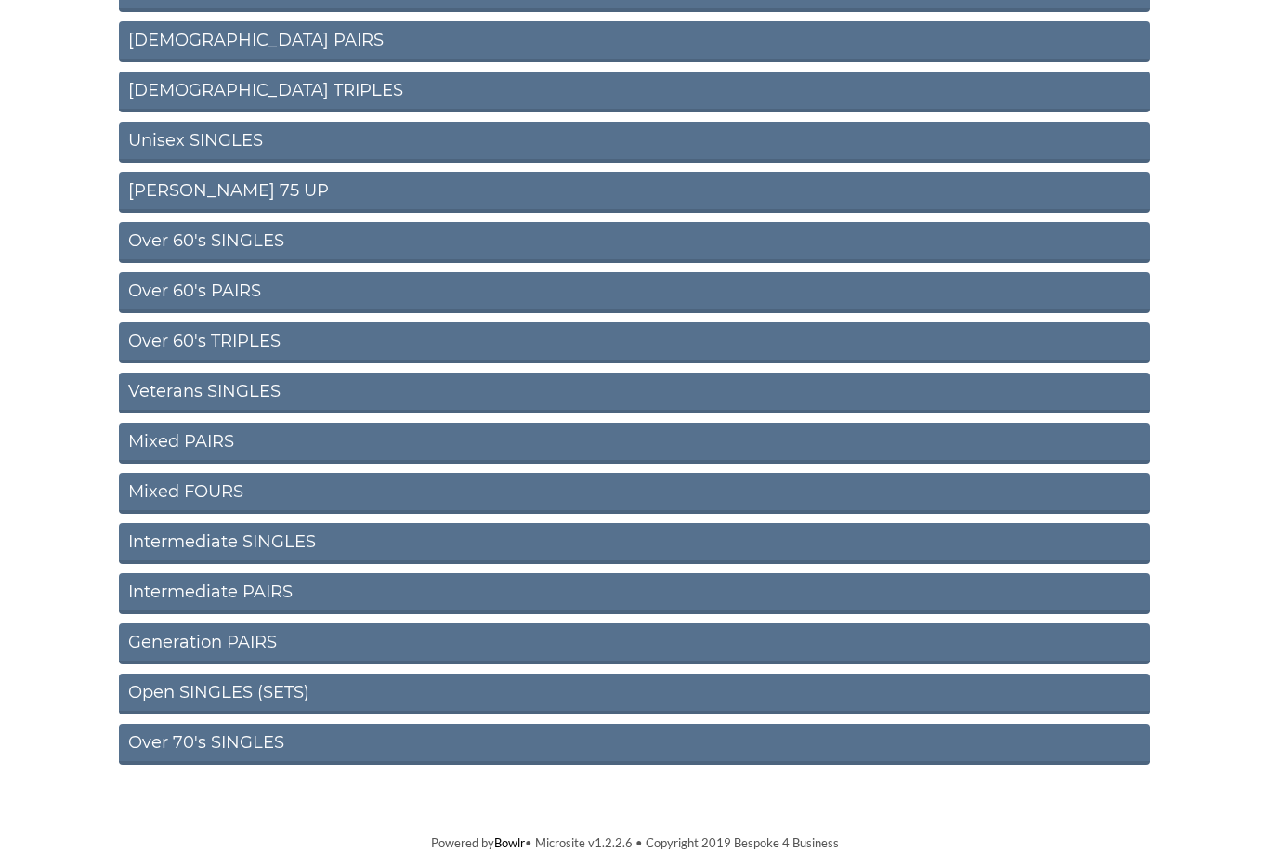
click at [294, 543] on link "Intermediate SINGLES" at bounding box center [634, 543] width 1031 height 41
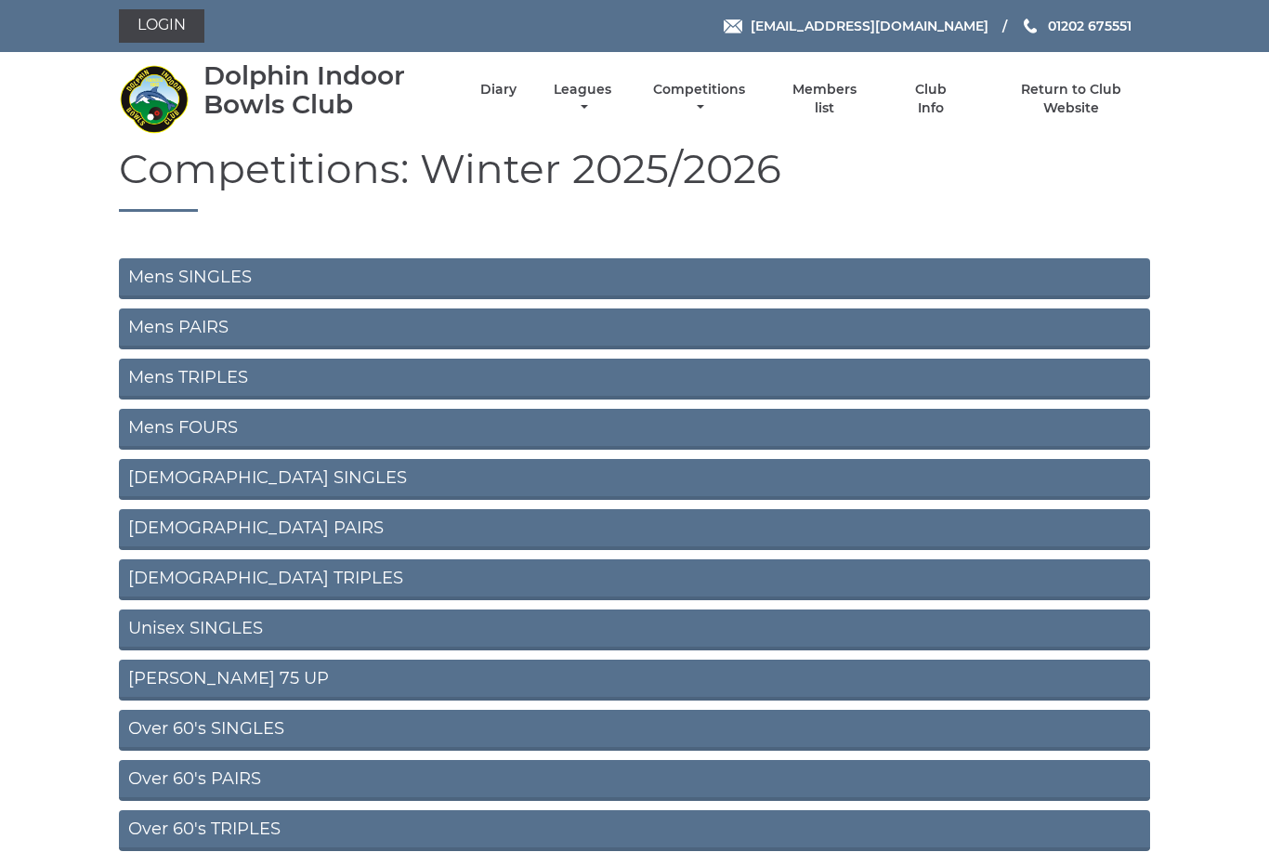
scroll to position [488, 0]
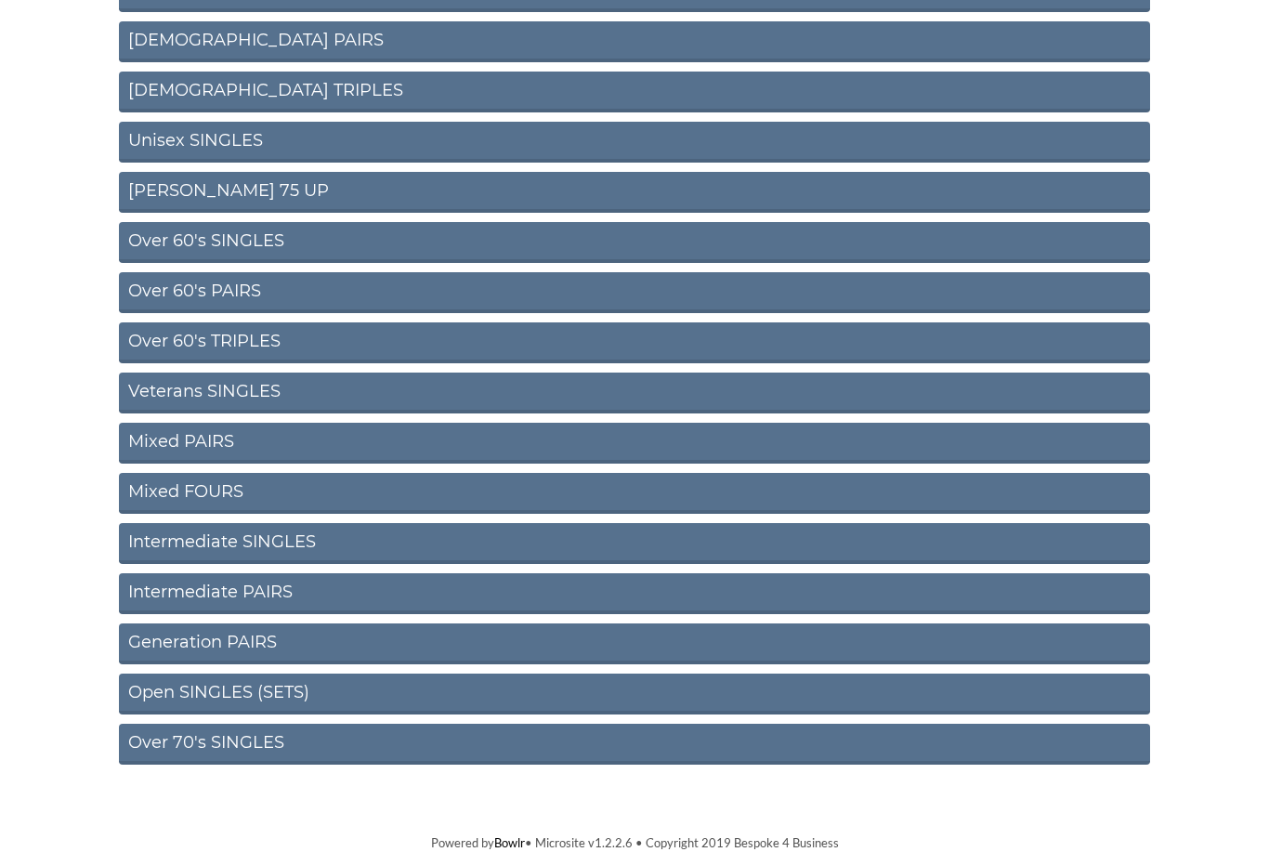
click at [265, 587] on link "Intermediate PAIRS" at bounding box center [634, 593] width 1031 height 41
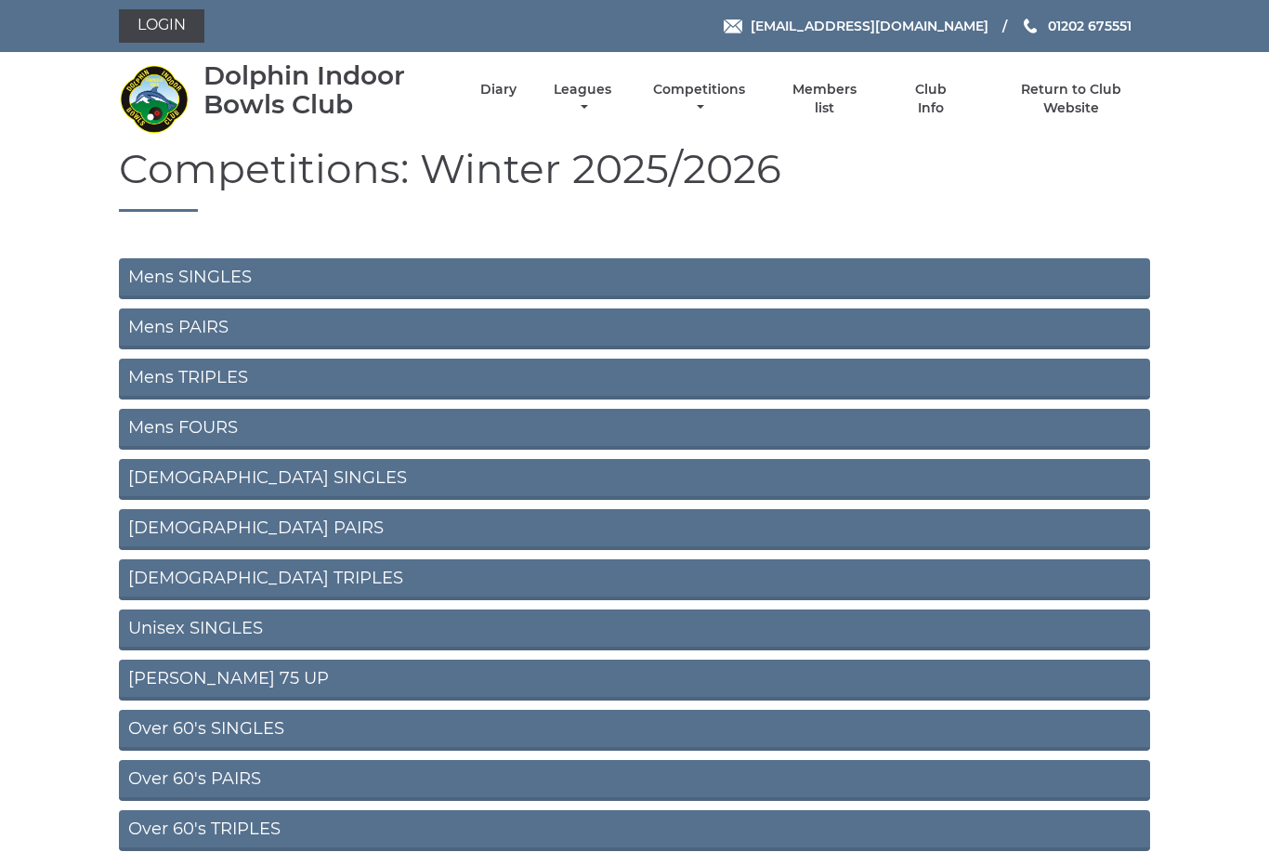
scroll to position [488, 0]
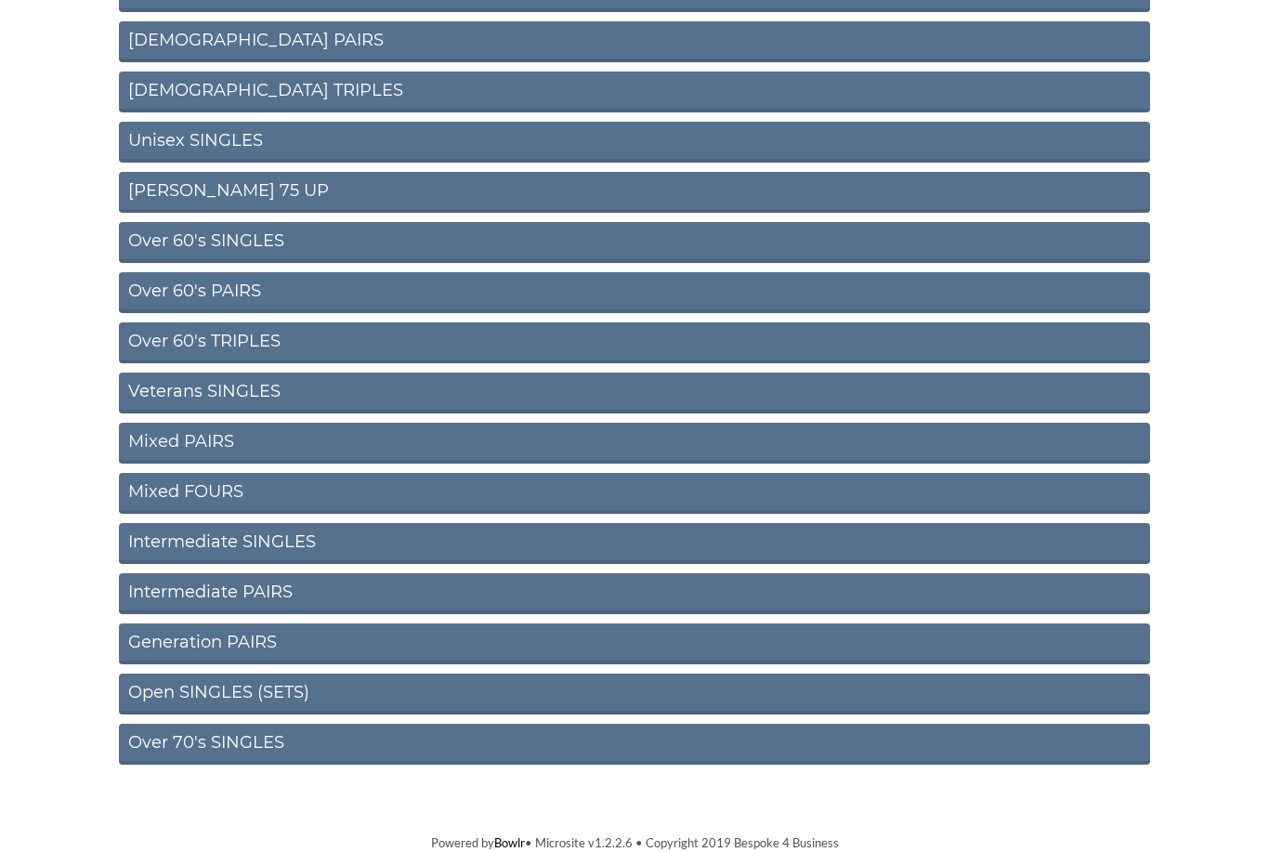
click at [312, 688] on link "Open SINGLES (SETS)" at bounding box center [634, 694] width 1031 height 41
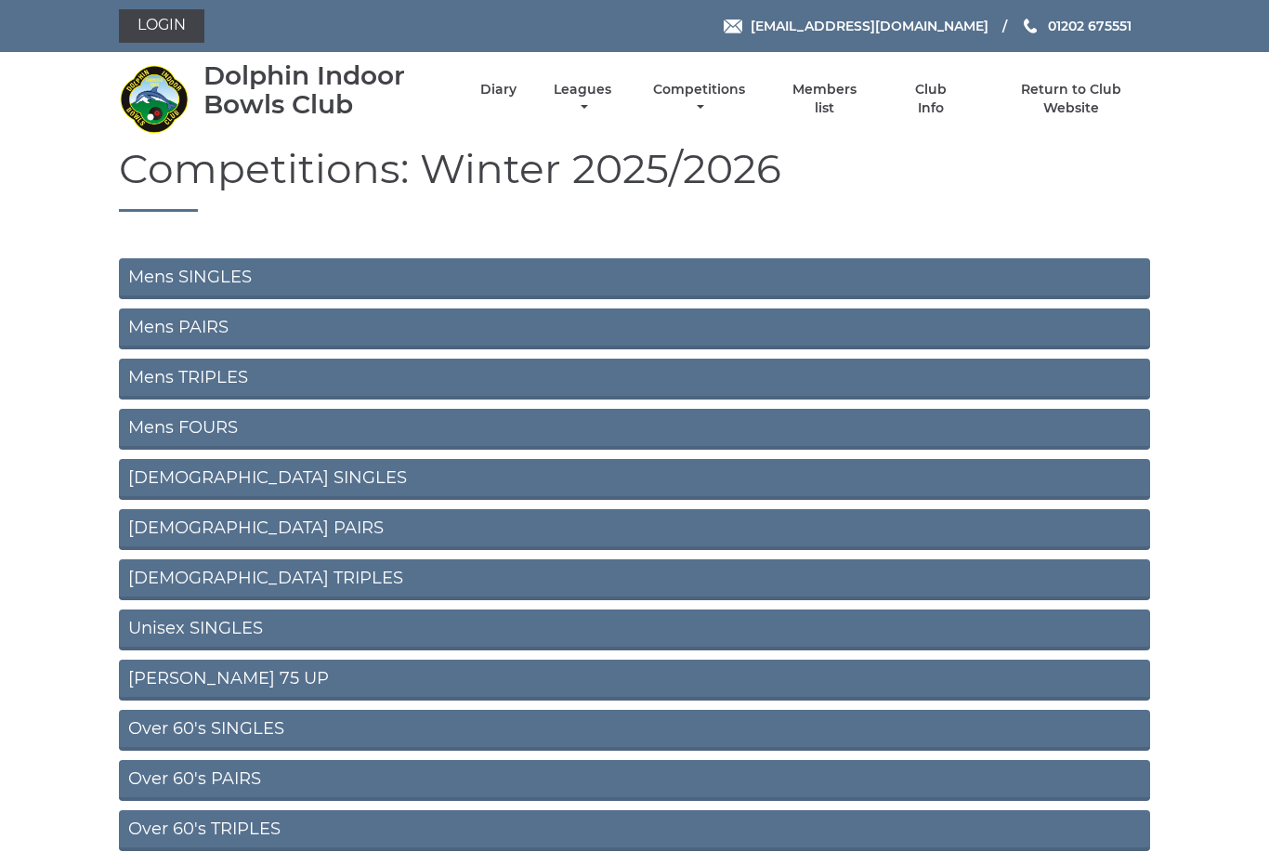
click at [609, 102] on link "Leagues" at bounding box center [582, 99] width 67 height 36
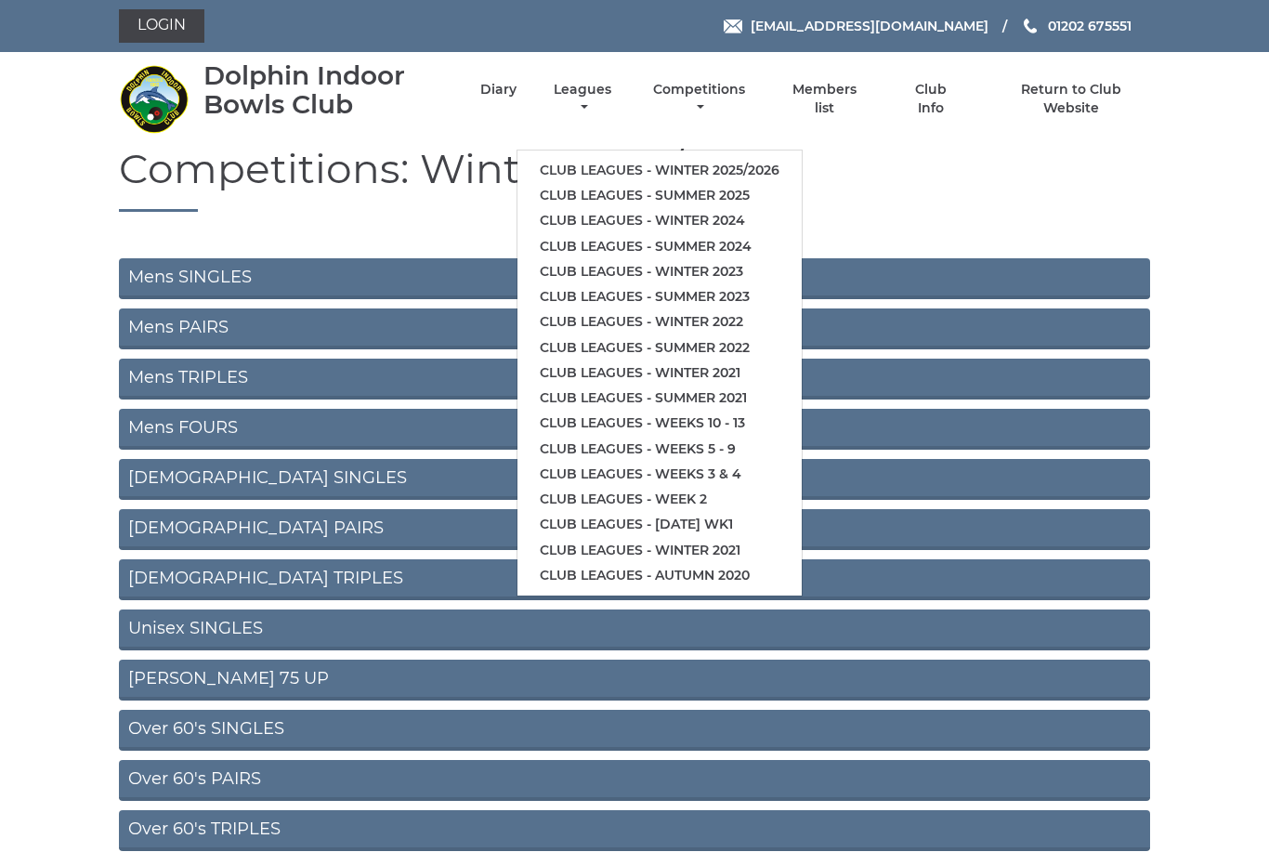
click at [716, 161] on link "Club leagues - Winter 2025/2026" at bounding box center [660, 170] width 284 height 25
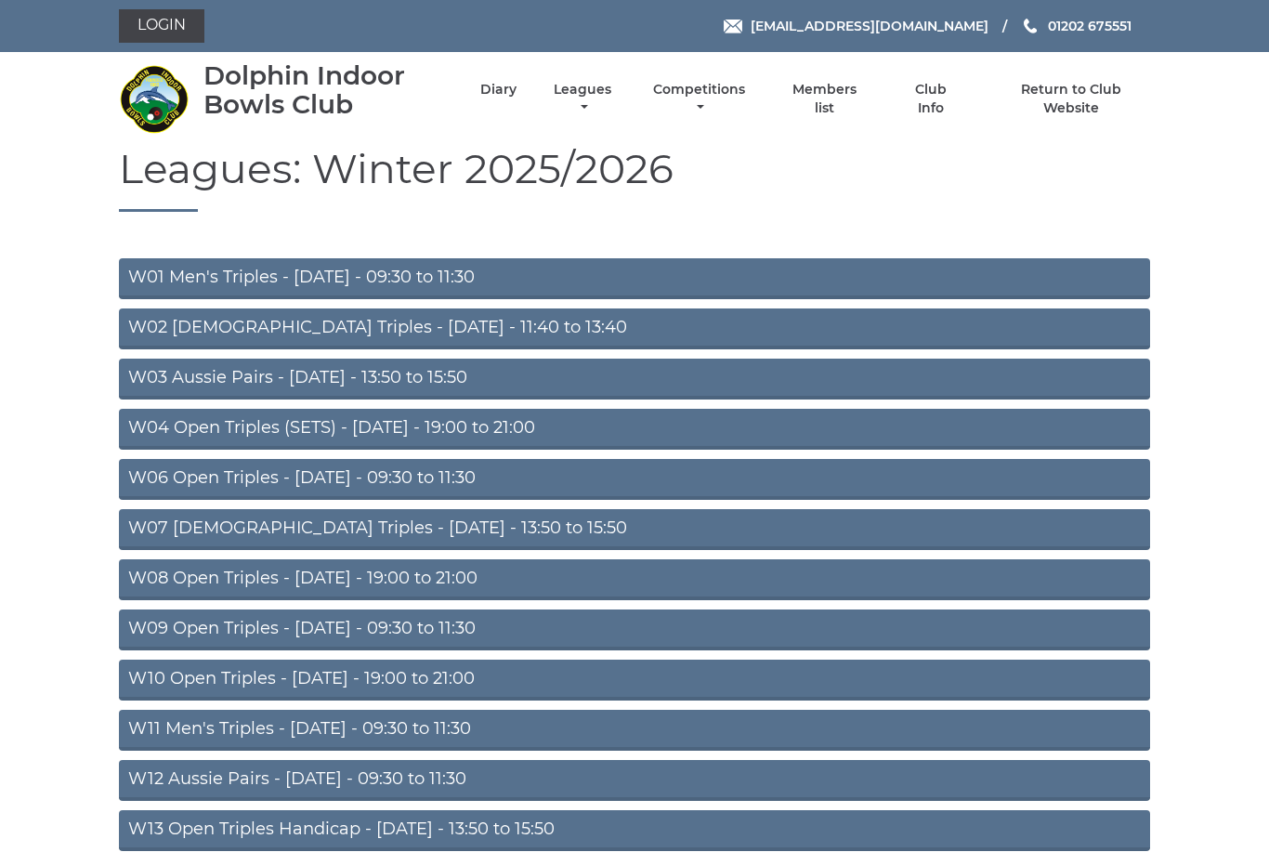
click at [724, 98] on link "Competitions" at bounding box center [699, 99] width 101 height 36
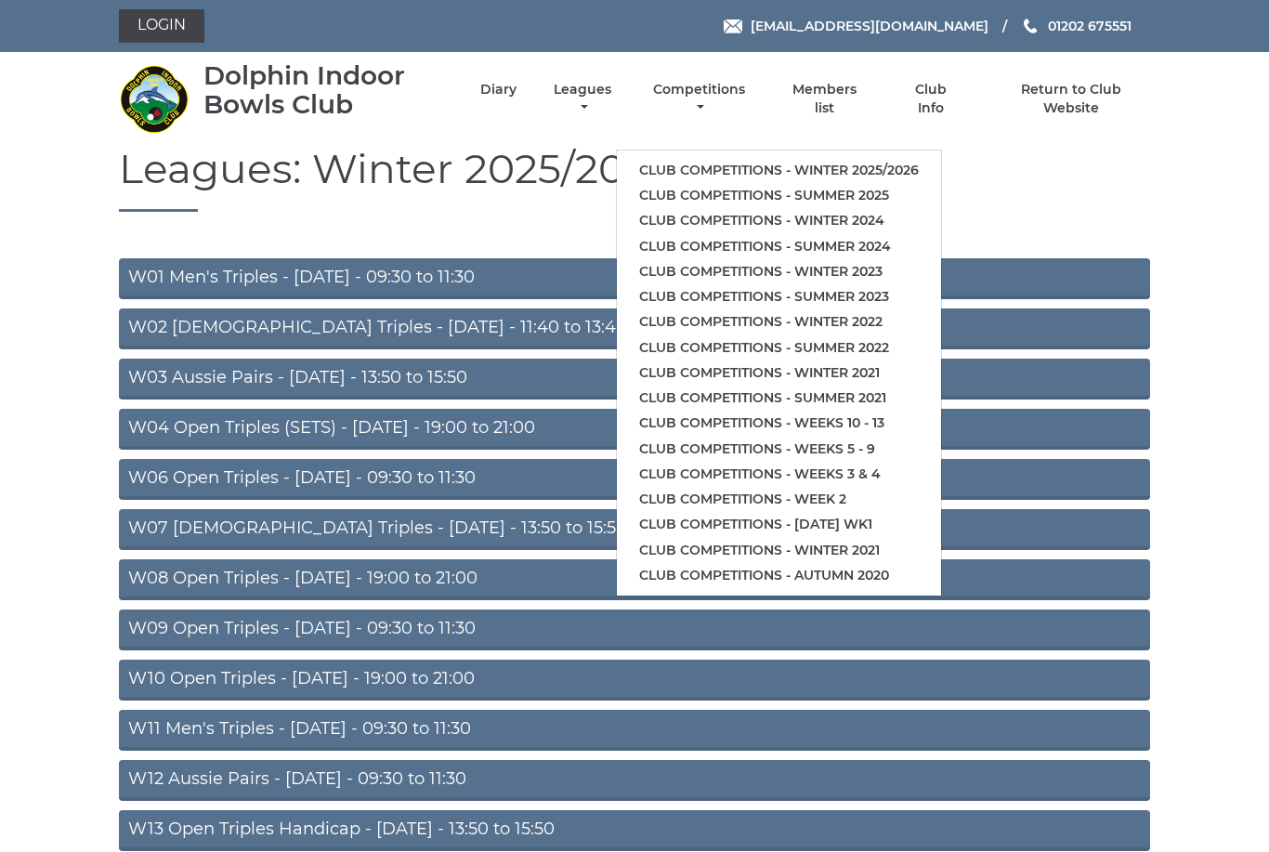
click at [822, 158] on link "Club competitions - Winter 2025/2026" at bounding box center [779, 170] width 324 height 25
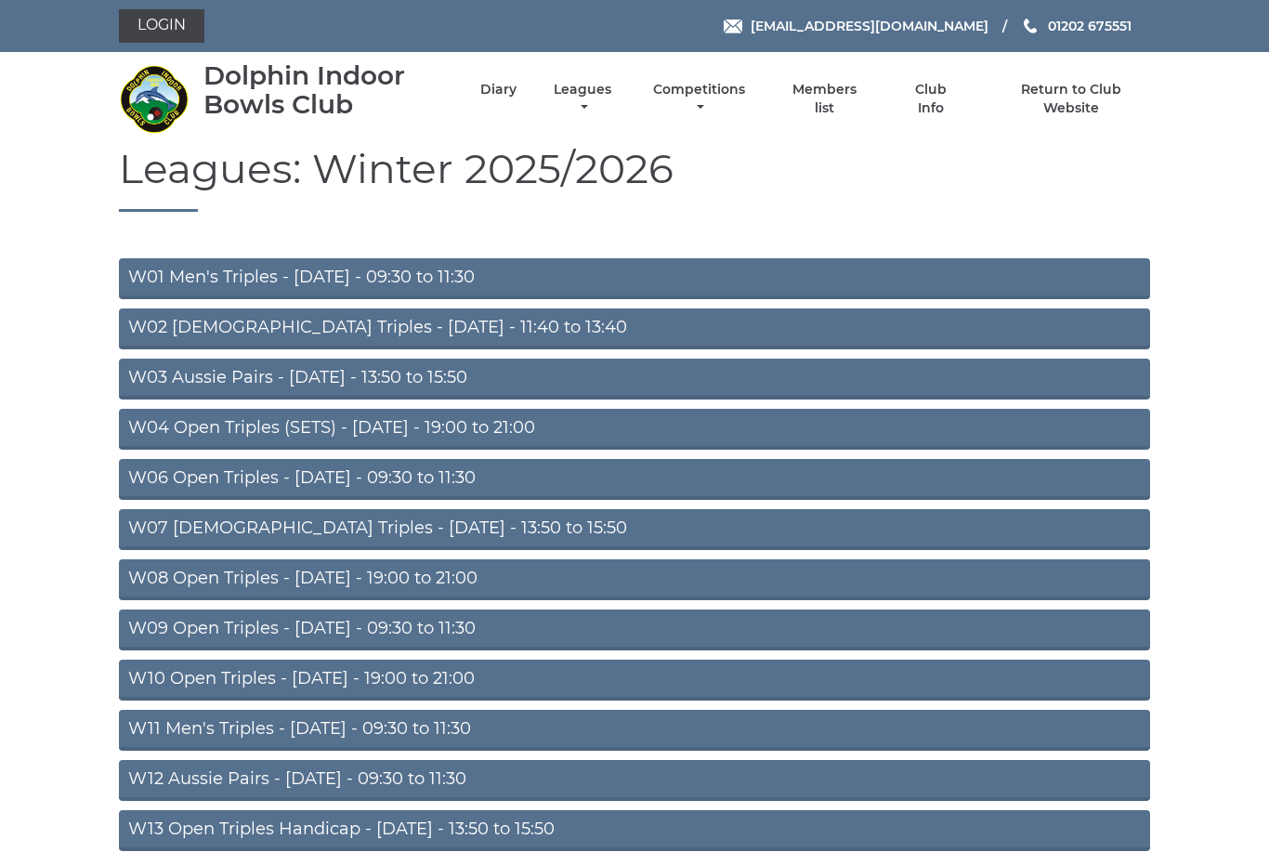
click at [517, 93] on link "Diary" at bounding box center [498, 90] width 36 height 18
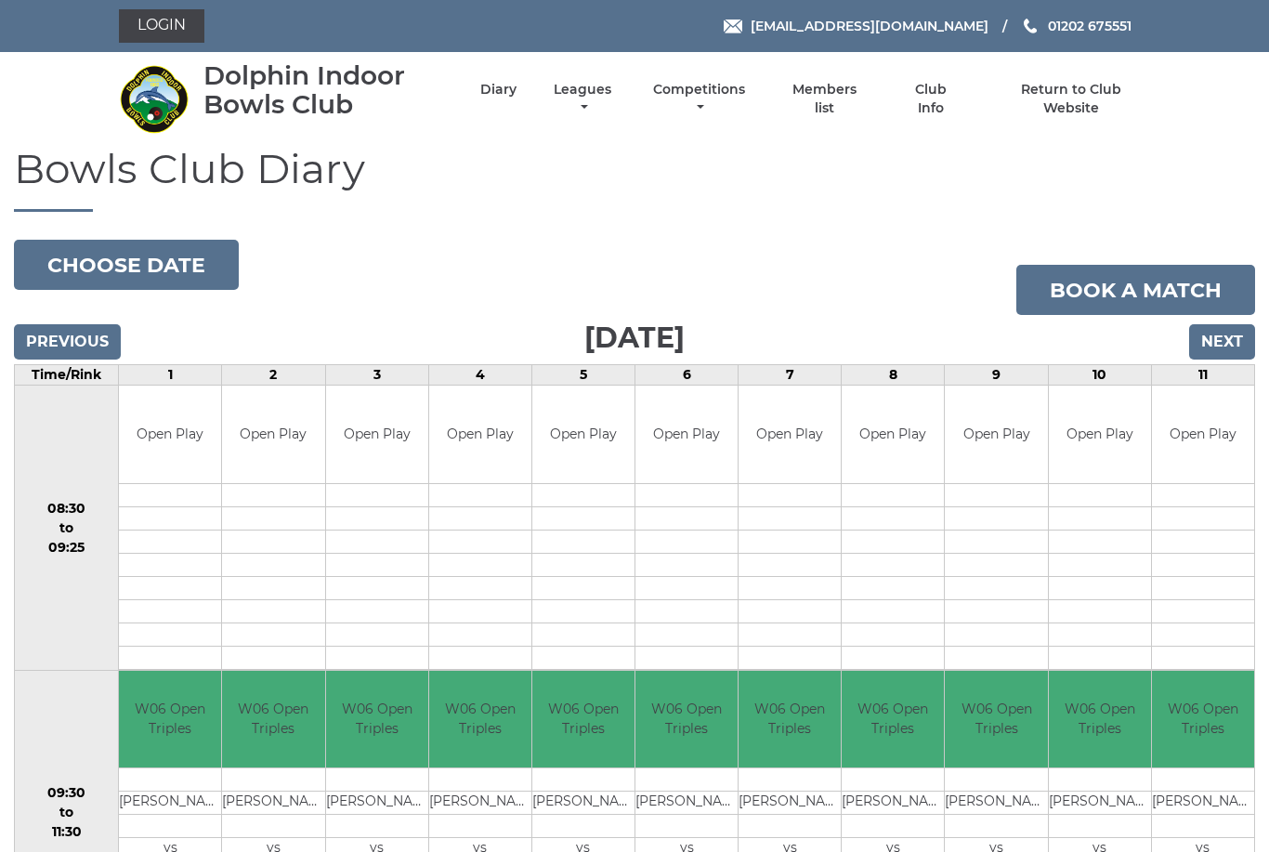
click at [1221, 334] on input "Next" at bounding box center [1222, 341] width 66 height 35
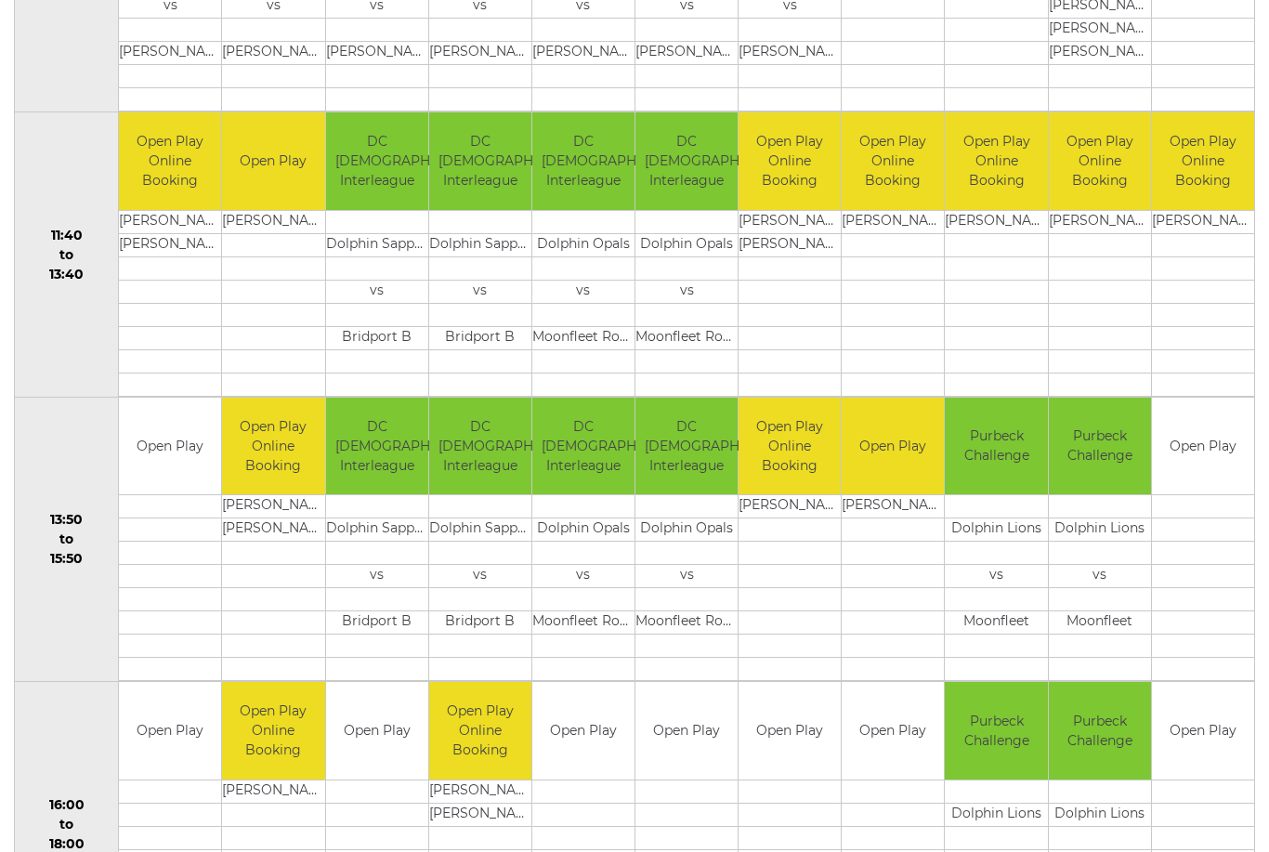
scroll to position [844, 0]
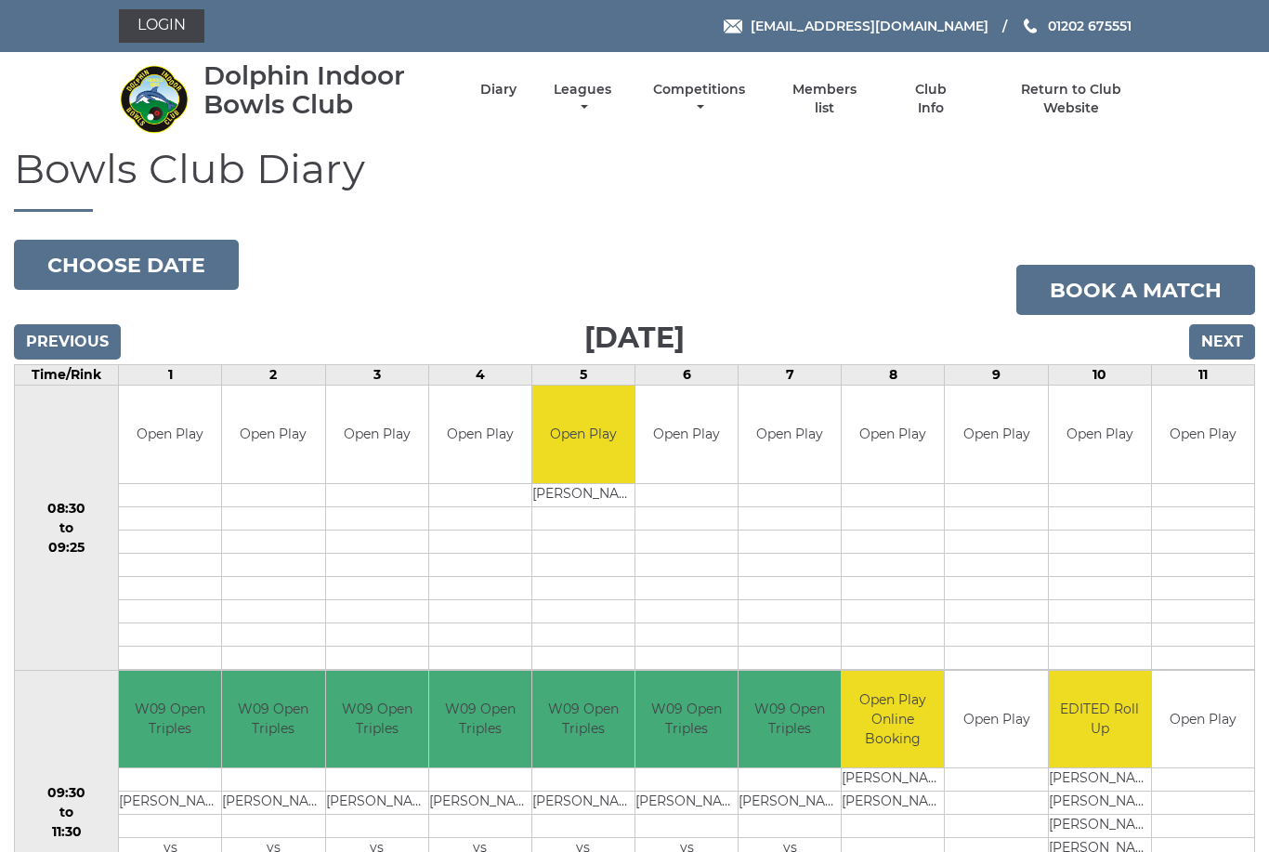
click at [841, 97] on link "Members list" at bounding box center [824, 99] width 85 height 36
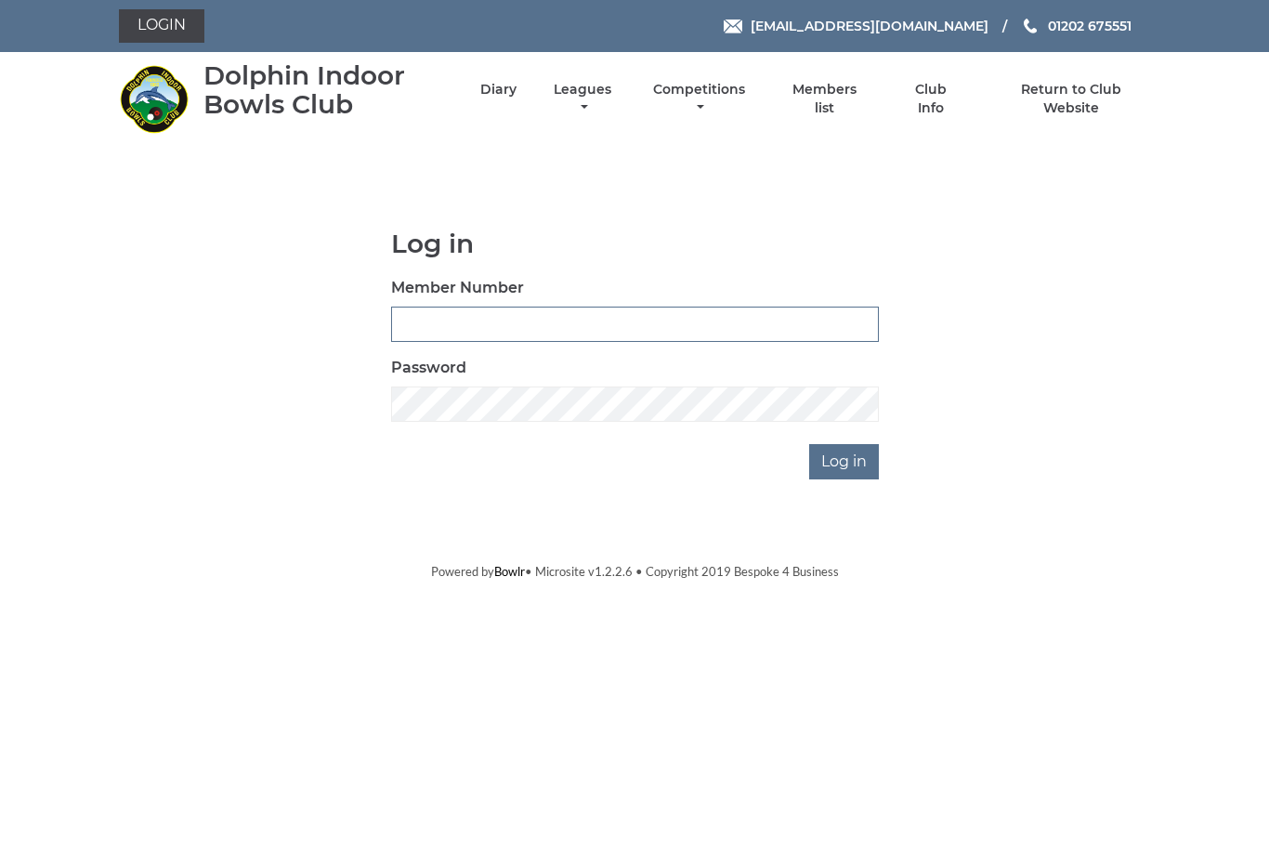
type input "4024"
click at [845, 461] on input "Log in" at bounding box center [844, 461] width 70 height 35
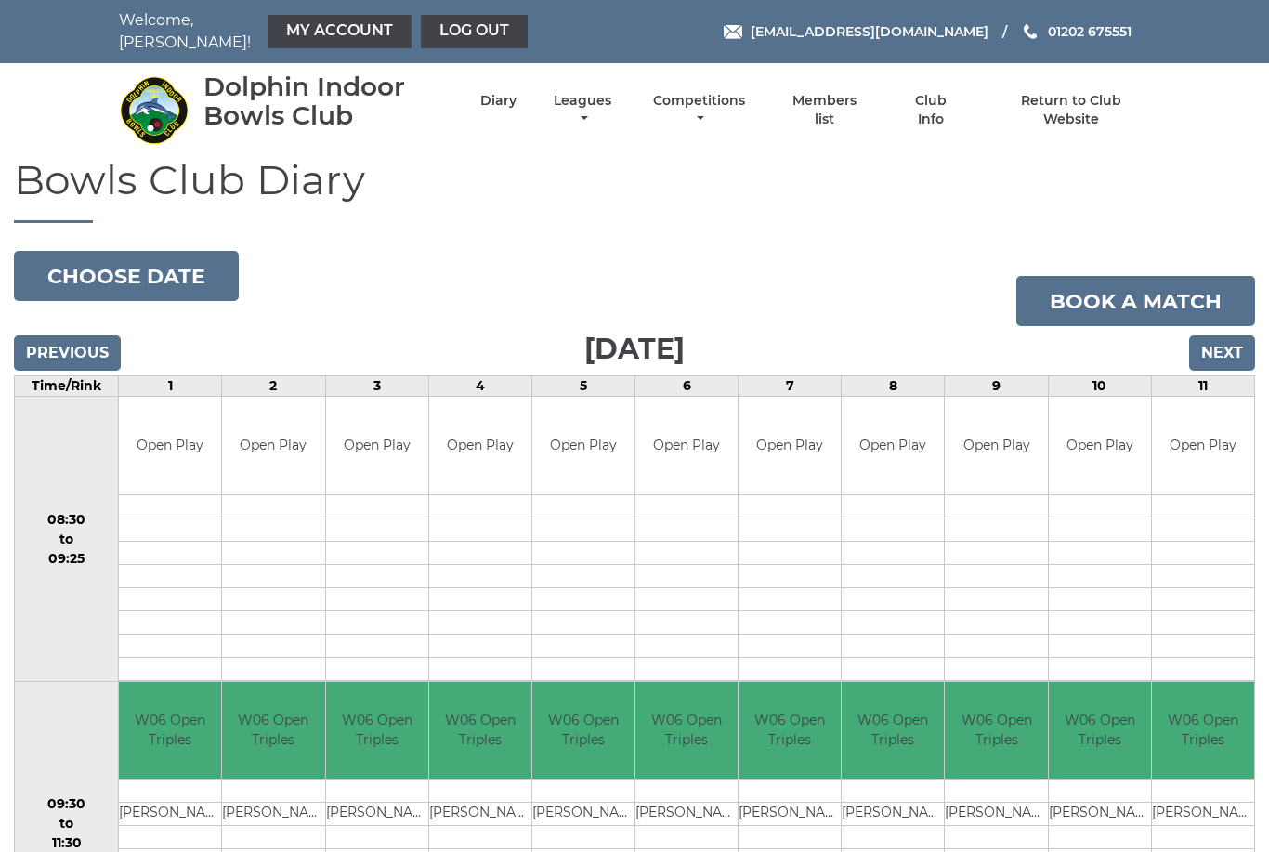
click at [845, 91] on li "Members list" at bounding box center [809, 110] width 118 height 55
click at [850, 102] on link "Members list" at bounding box center [824, 110] width 85 height 36
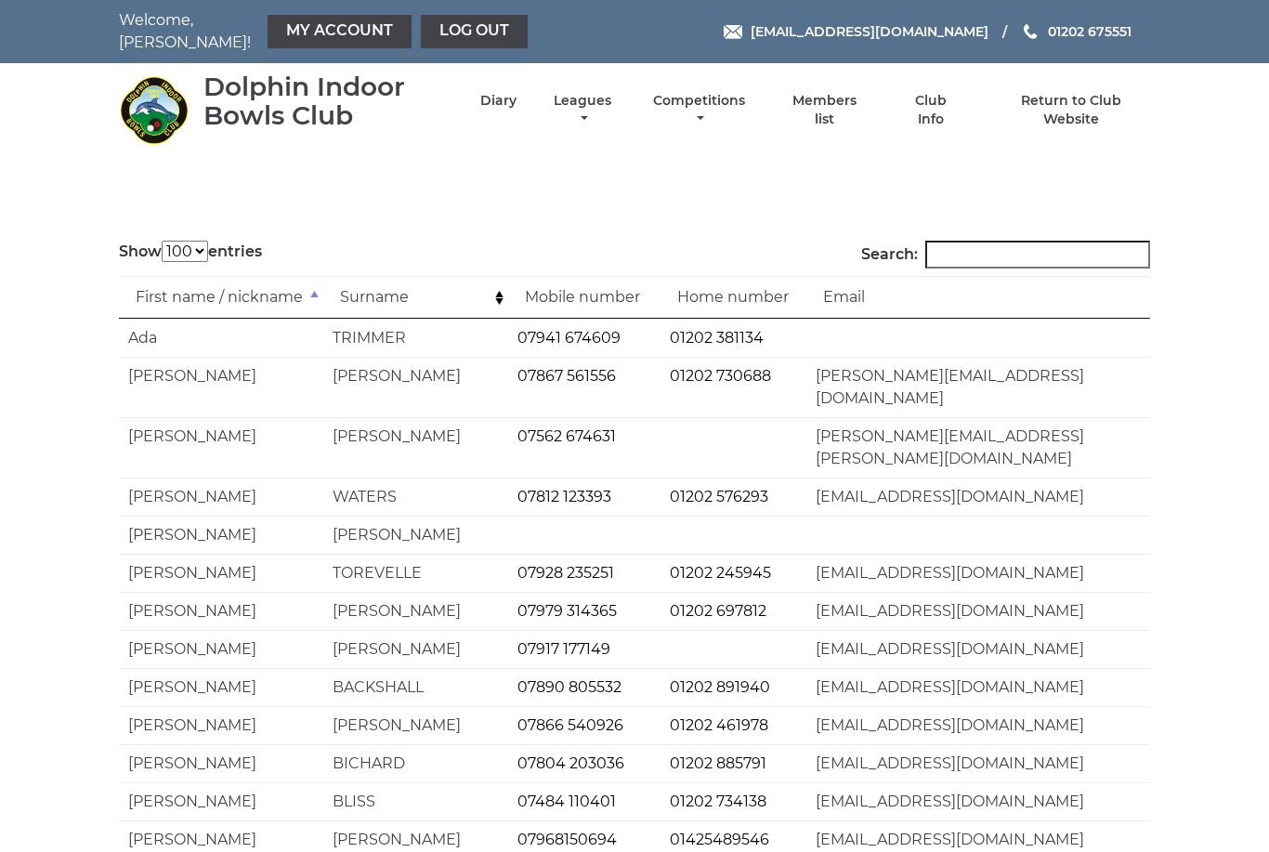
select select "100"
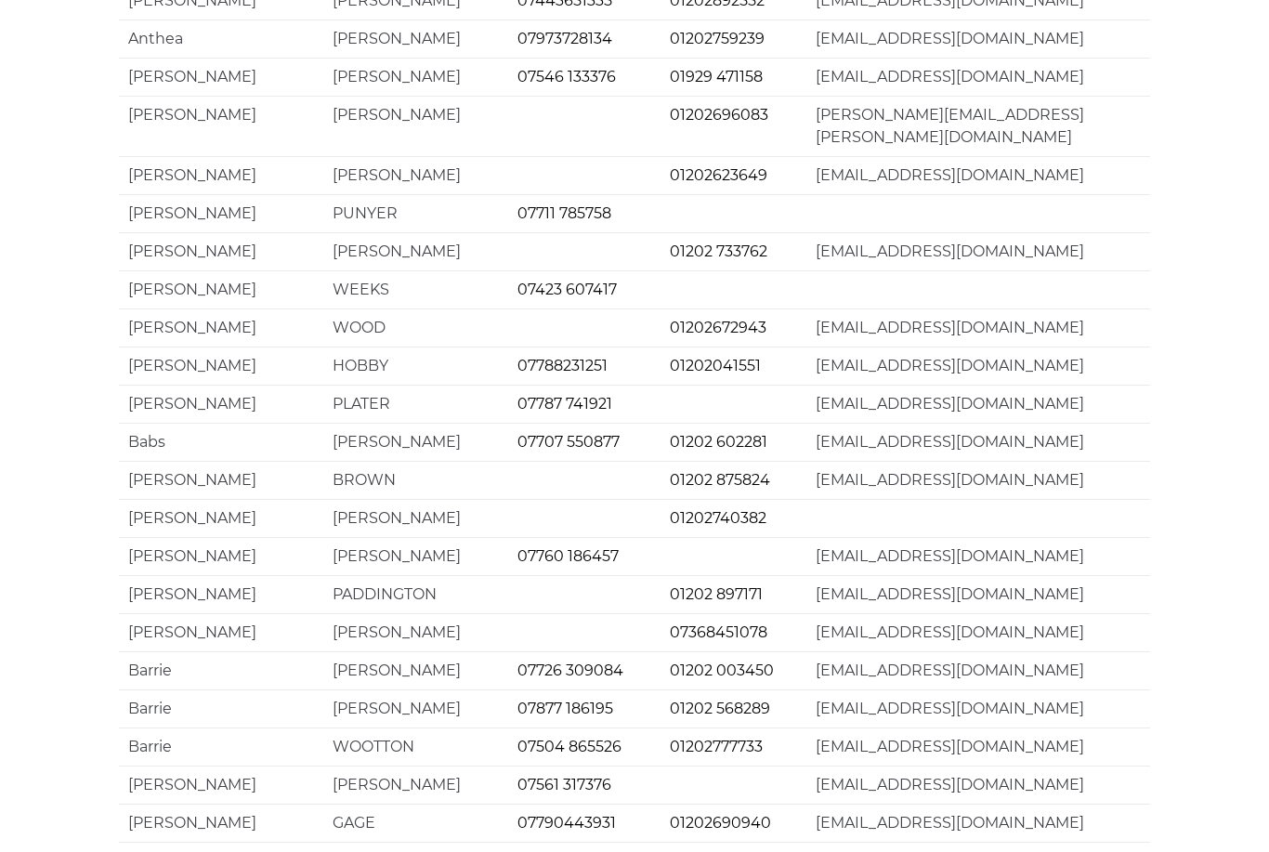
scroll to position [3354, 0]
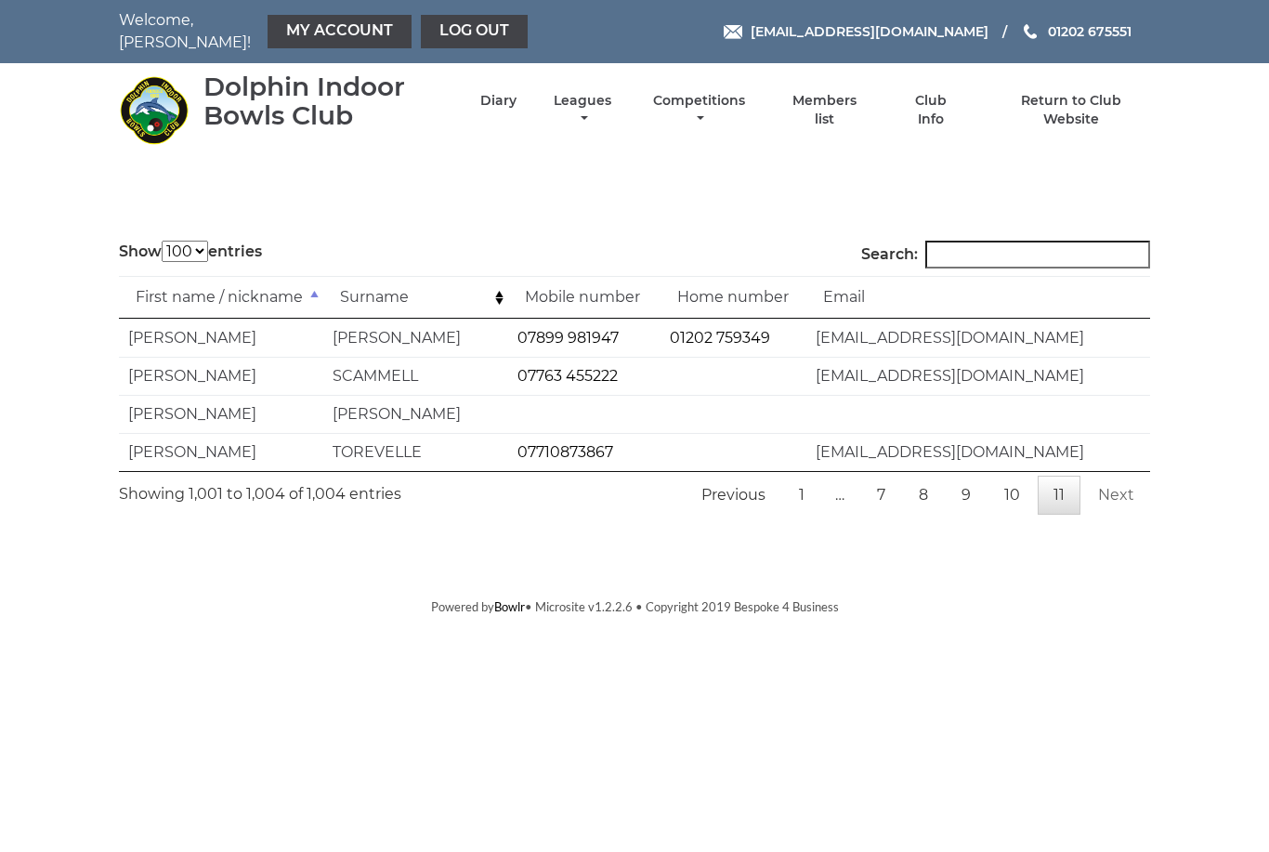
scroll to position [0, 0]
click at [811, 489] on link "1" at bounding box center [801, 495] width 37 height 39
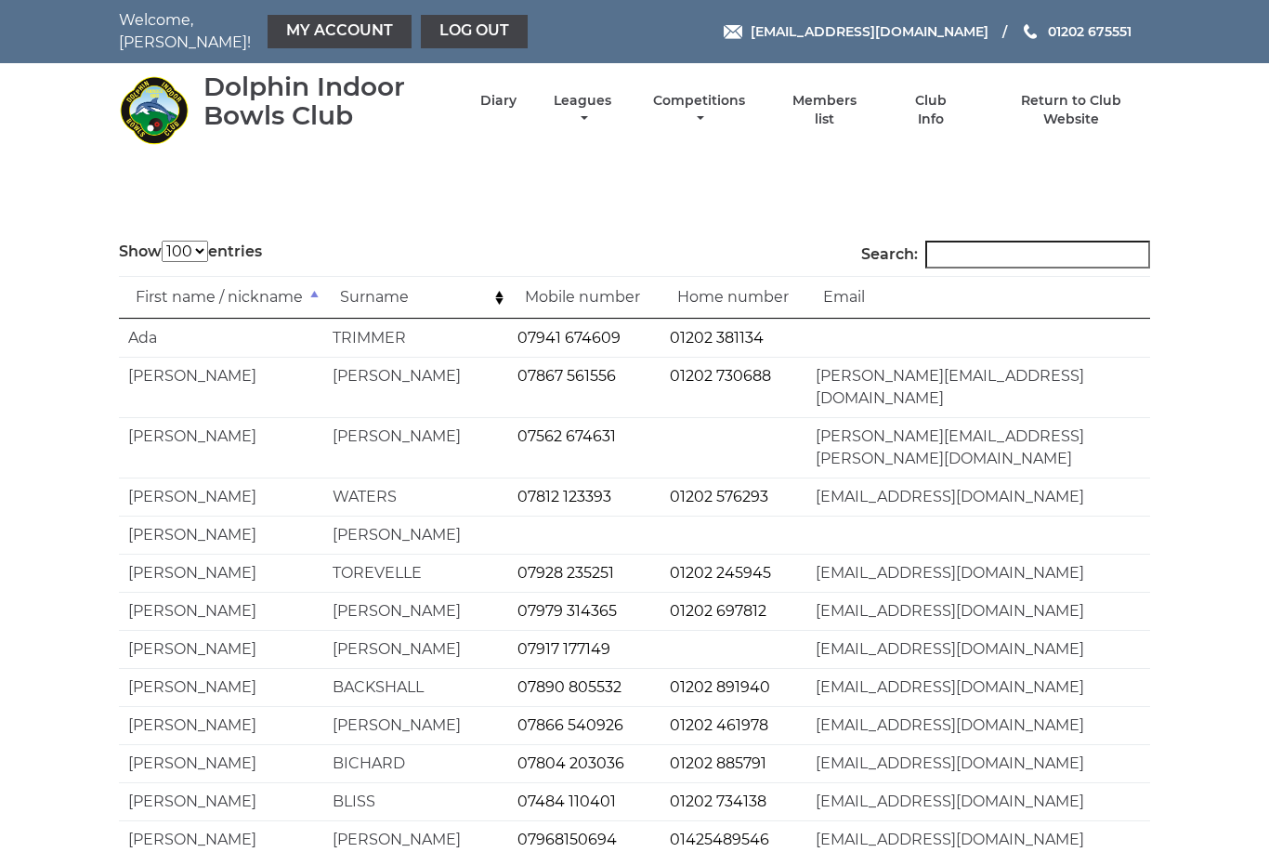
click at [360, 284] on td "Surname" at bounding box center [415, 297] width 184 height 43
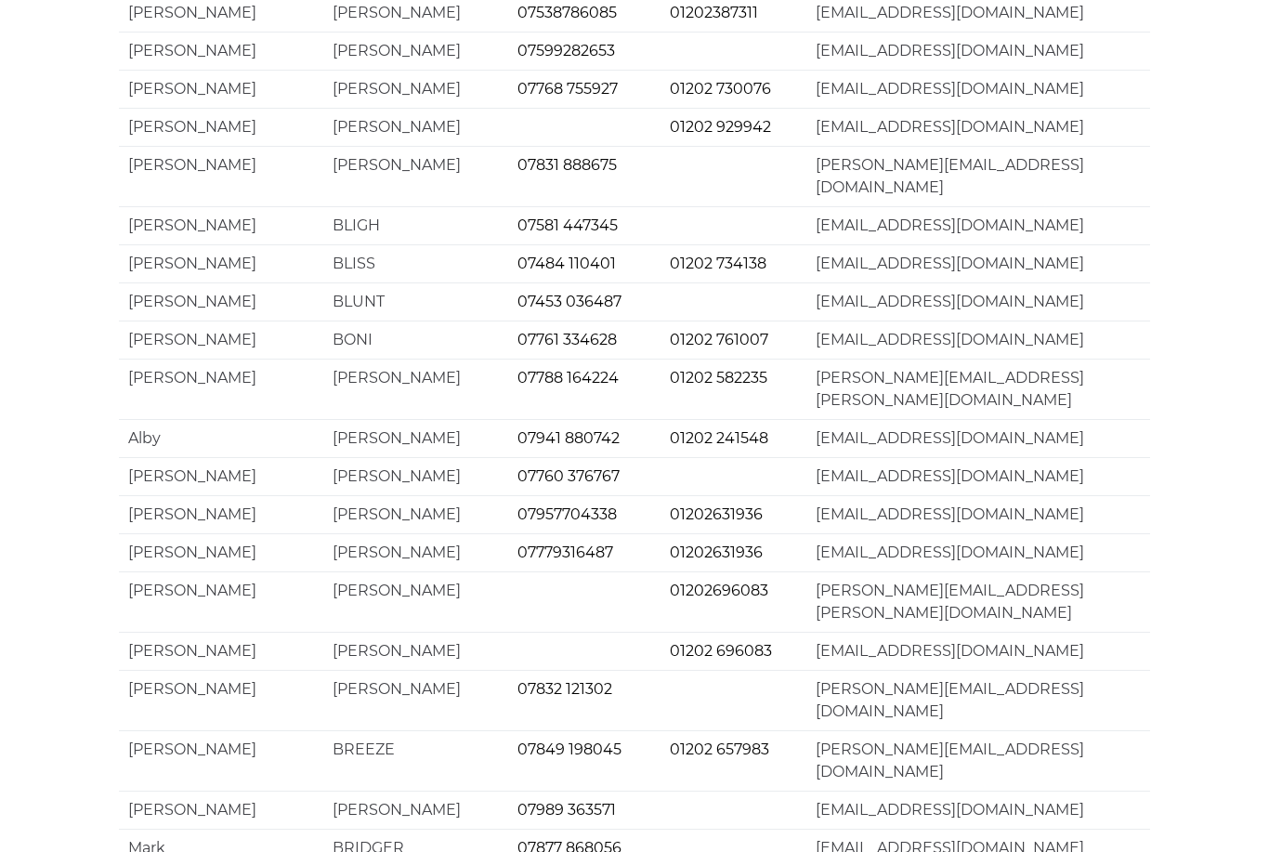
scroll to position [3354, 0]
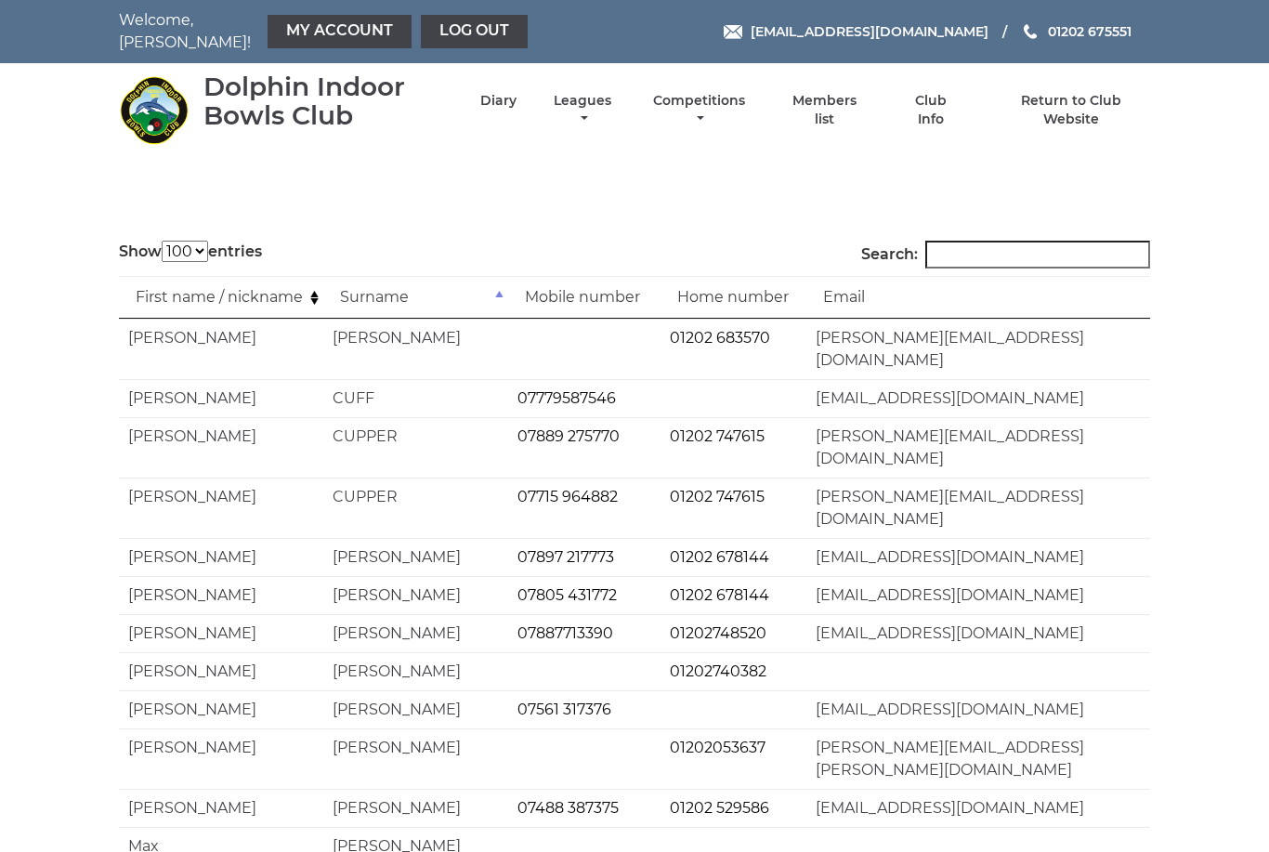
scroll to position [7, 0]
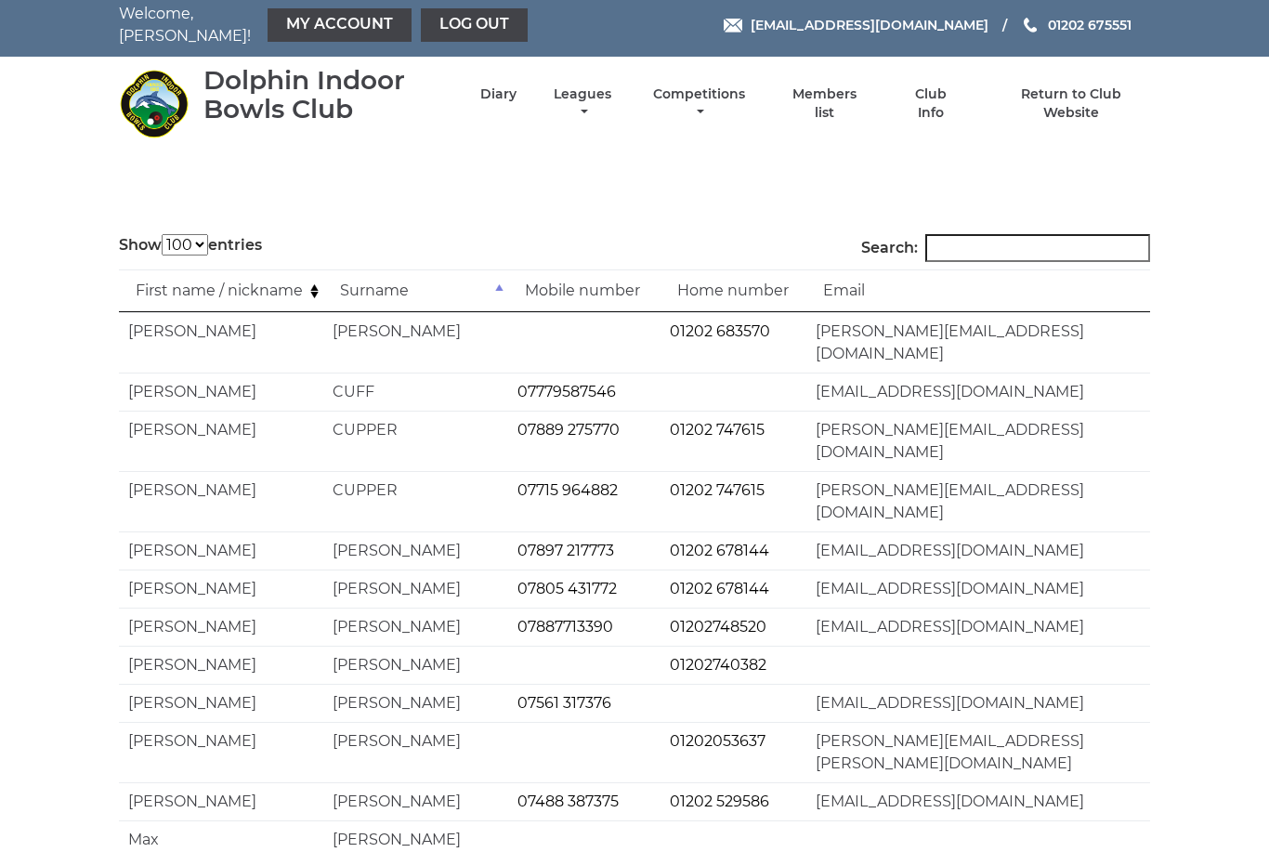
click at [345, 287] on td "Surname" at bounding box center [415, 290] width 184 height 43
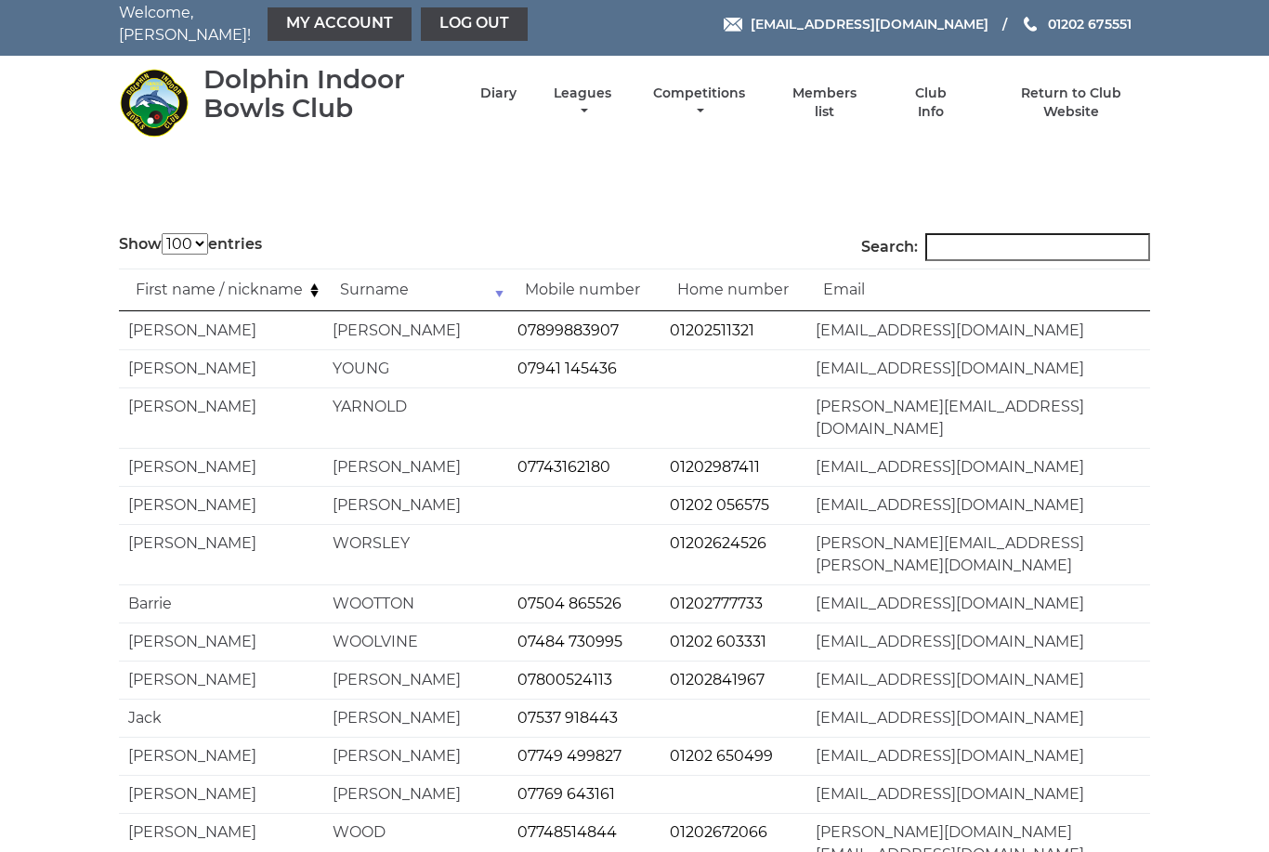
scroll to position [0, 0]
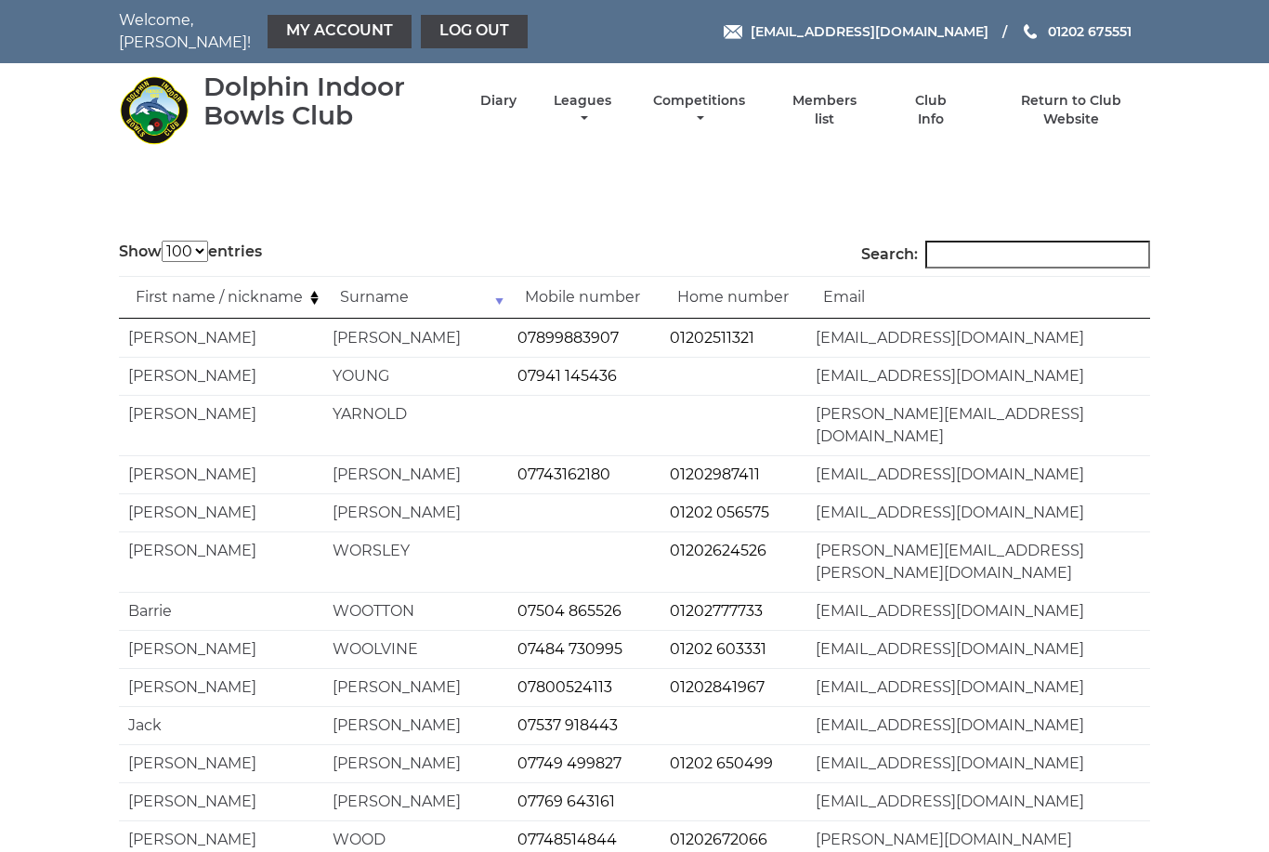
click at [485, 293] on td "Surname" at bounding box center [415, 297] width 184 height 43
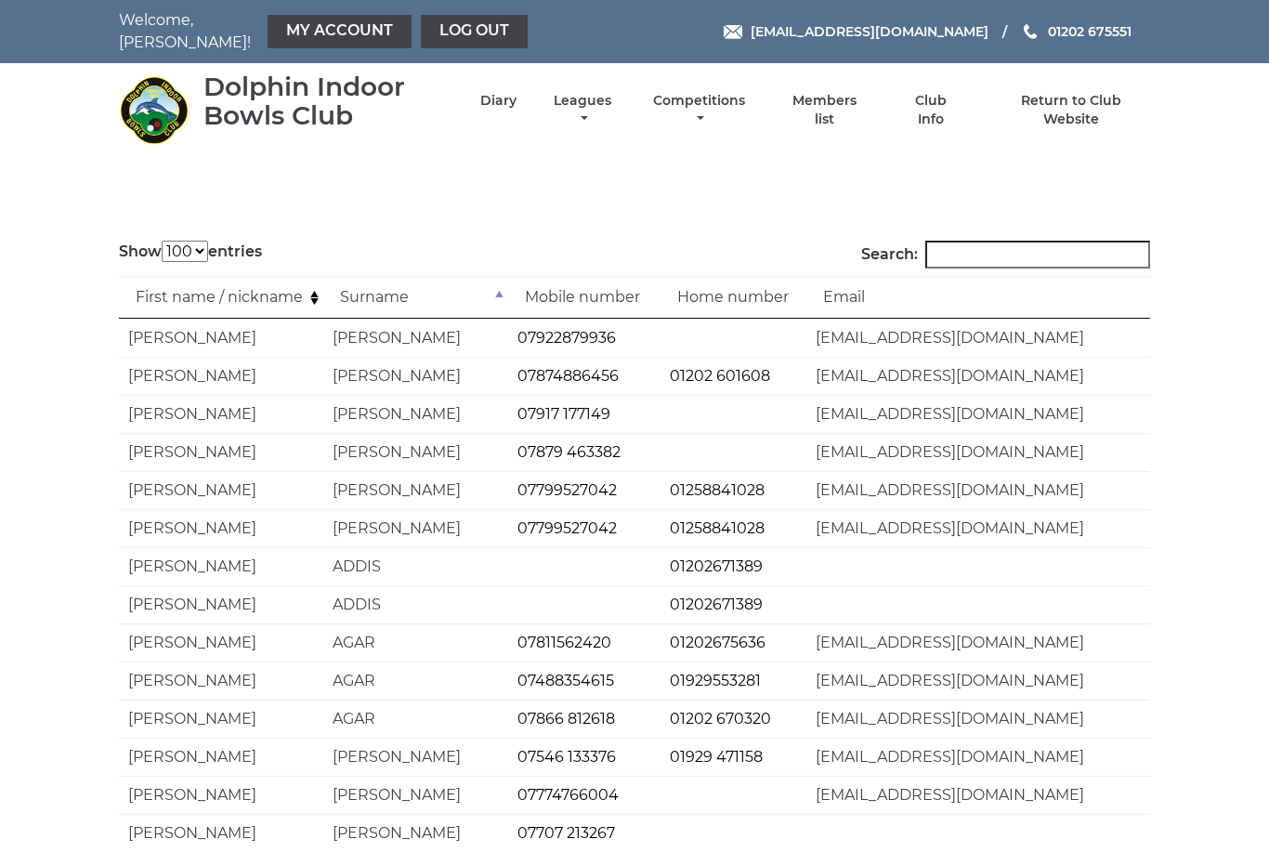
click at [289, 290] on td "First name / nickname" at bounding box center [221, 297] width 204 height 43
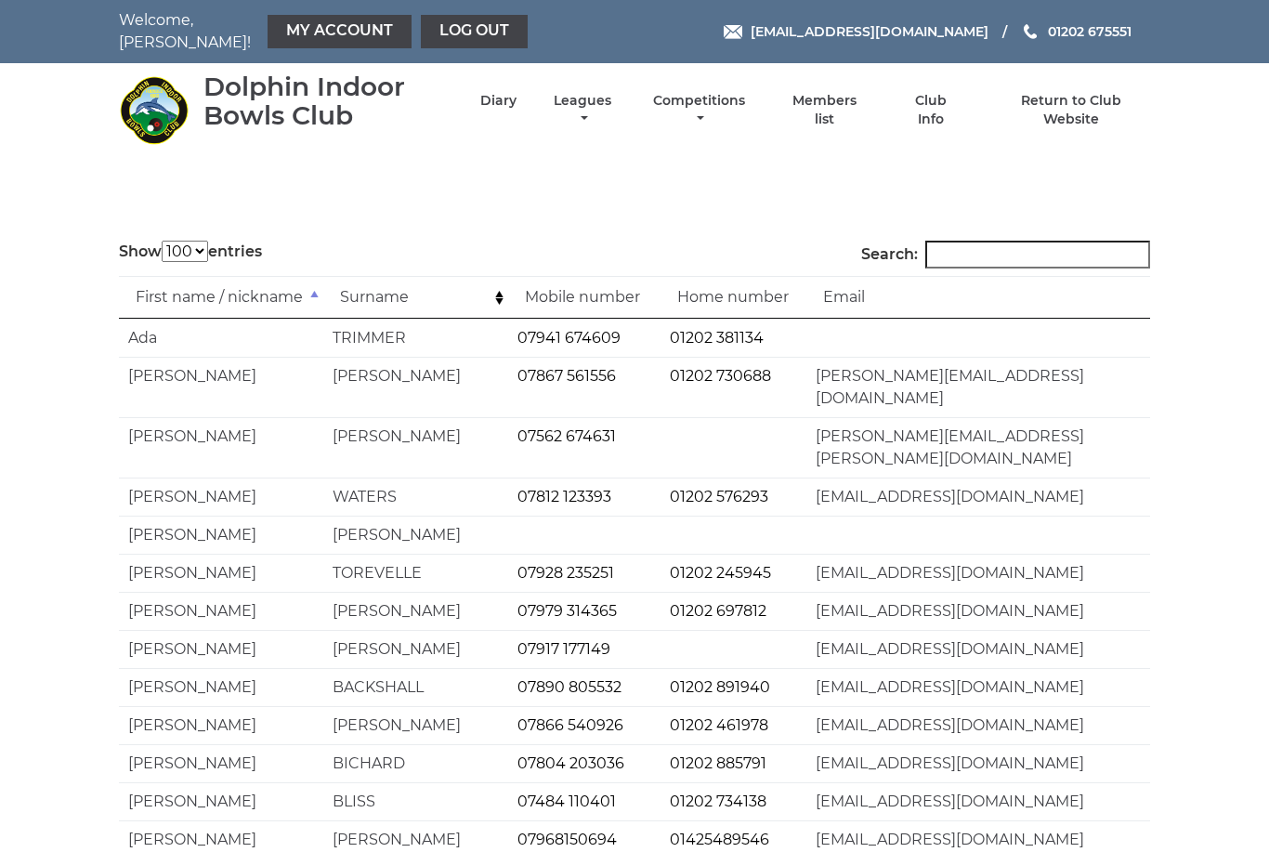
click at [399, 291] on td "Surname" at bounding box center [415, 297] width 184 height 43
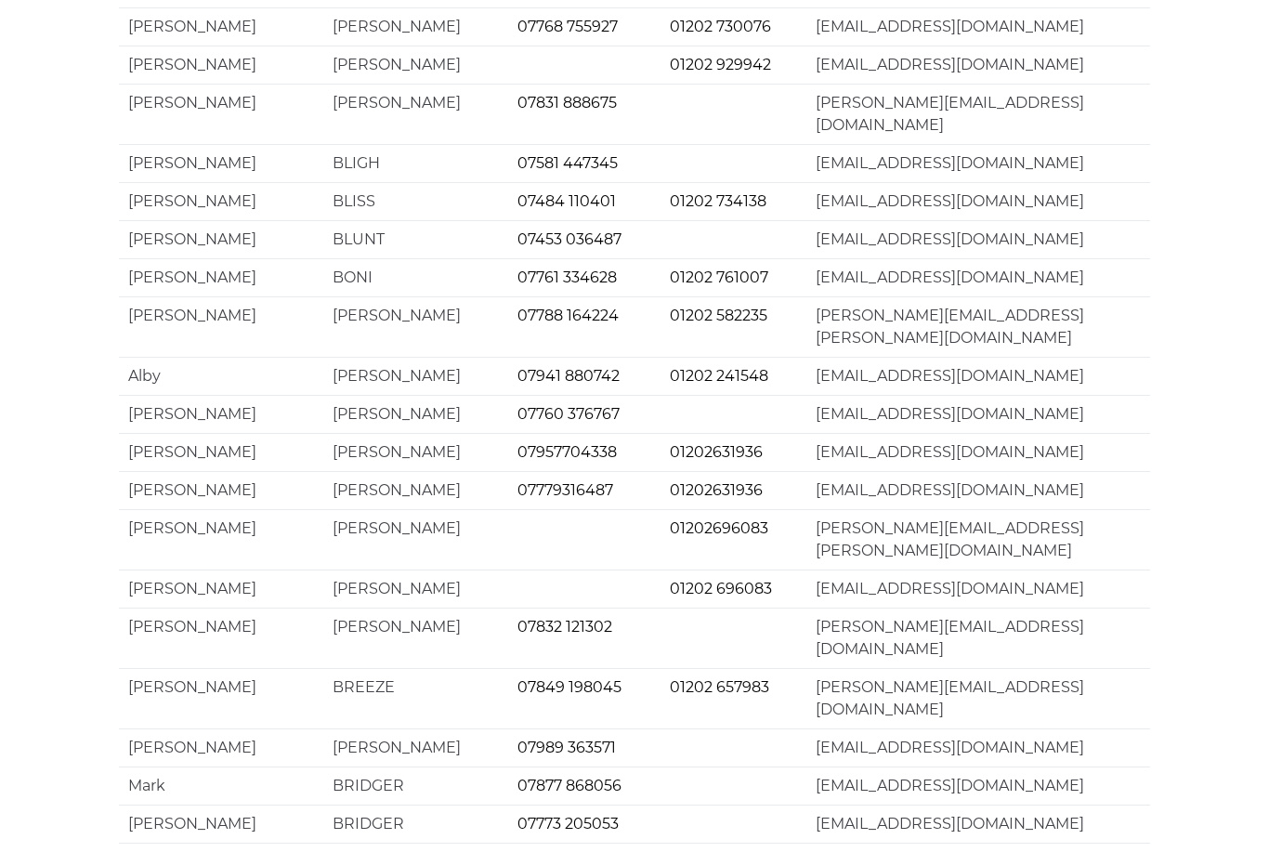
scroll to position [3354, 0]
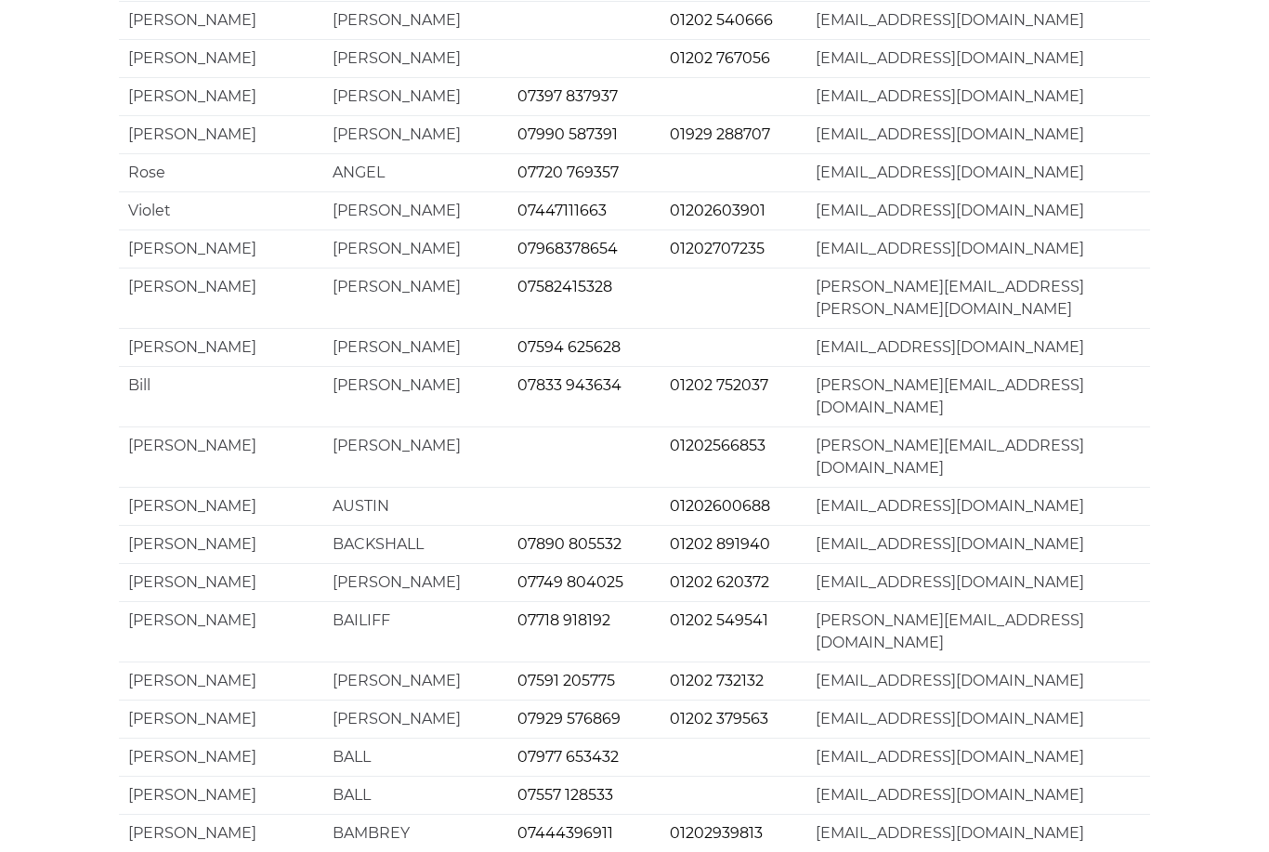
scroll to position [1056, 0]
